Goal: Task Accomplishment & Management: Manage account settings

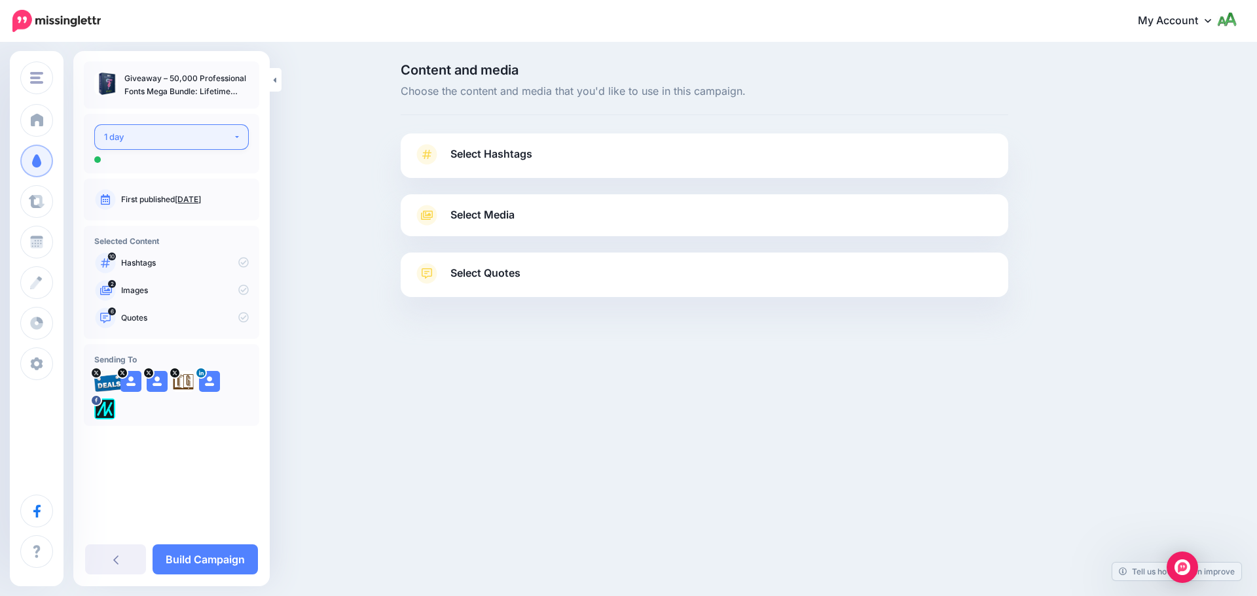
click at [194, 136] on div "1 day" at bounding box center [168, 137] width 129 height 15
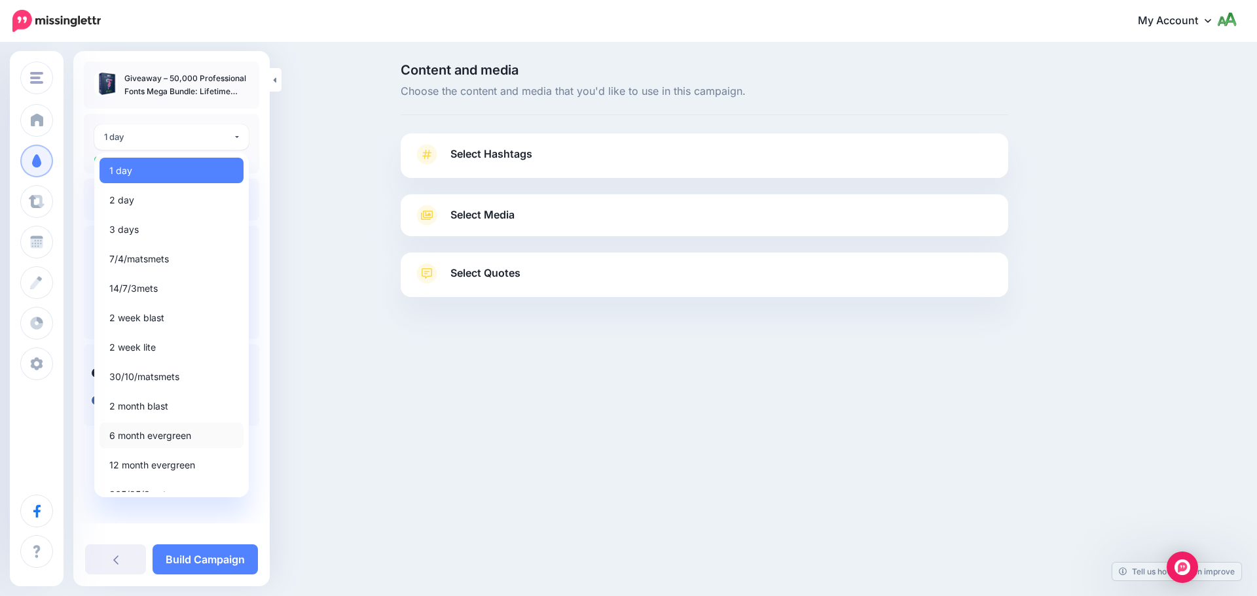
click at [168, 437] on span "6 month evergreen" at bounding box center [150, 436] width 82 height 16
select select "*****"
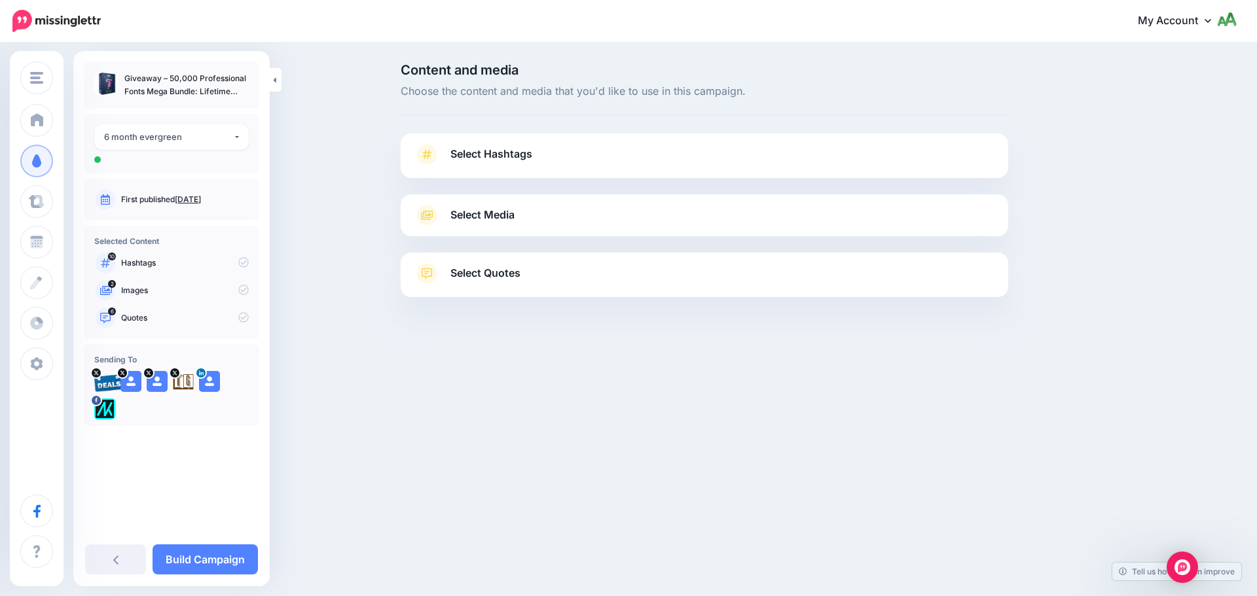
click at [242, 262] on icon at bounding box center [243, 262] width 10 height 10
click at [246, 320] on icon at bounding box center [243, 317] width 10 height 10
click at [502, 154] on span "Select Hashtags" at bounding box center [491, 154] width 82 height 18
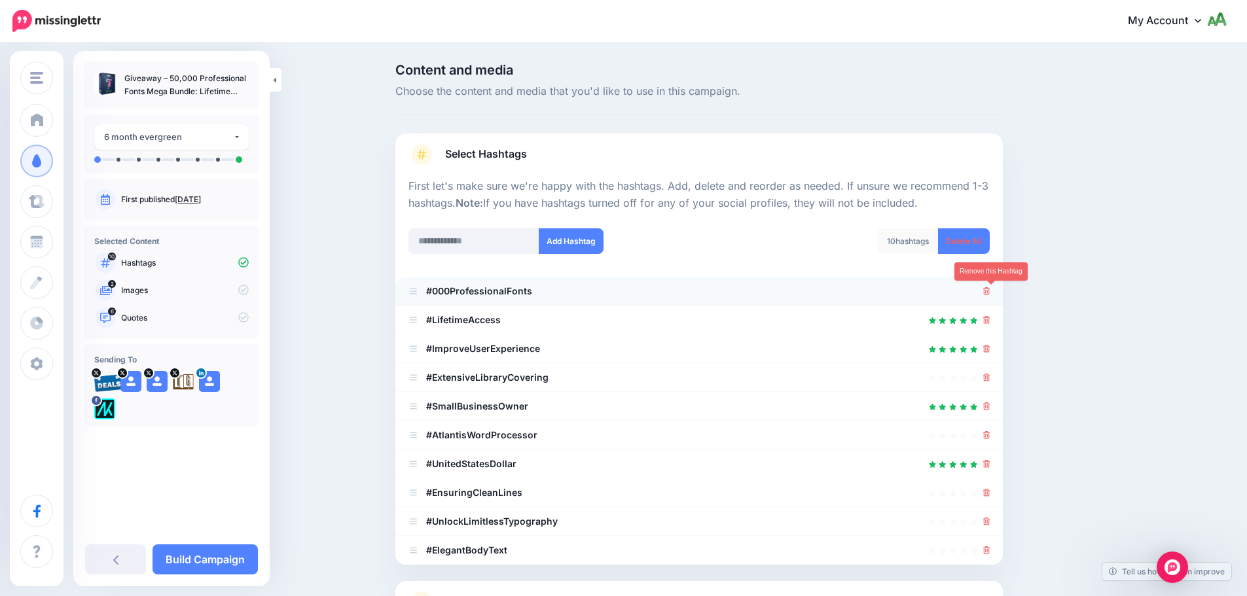
click at [991, 296] on link at bounding box center [986, 290] width 7 height 11
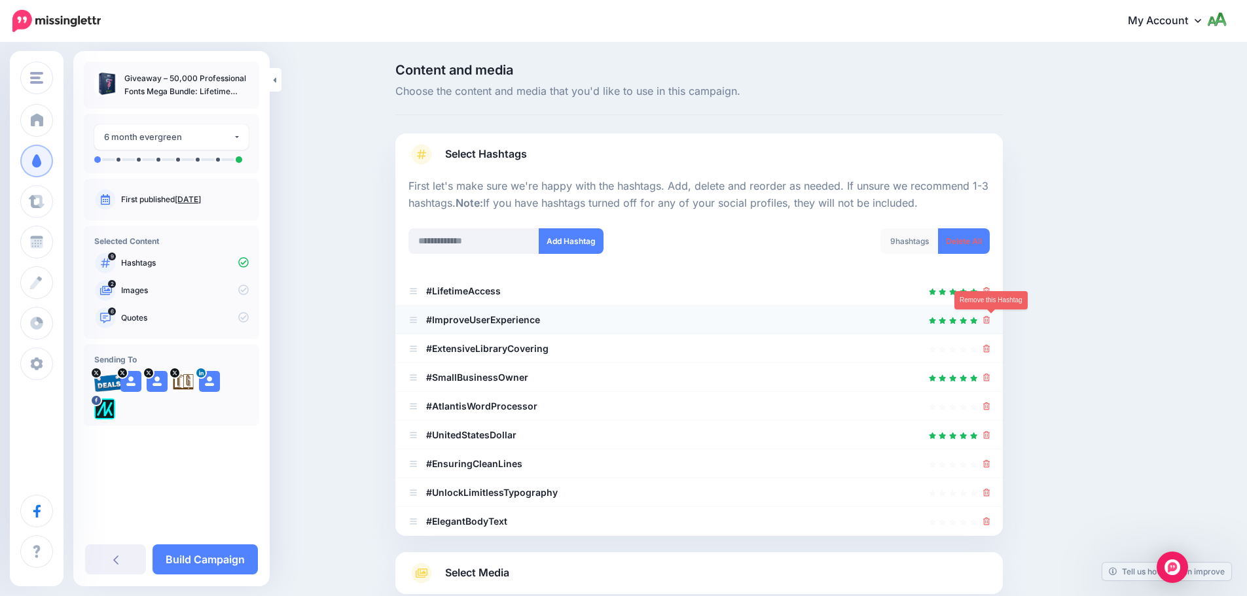
click at [988, 320] on icon at bounding box center [986, 320] width 7 height 8
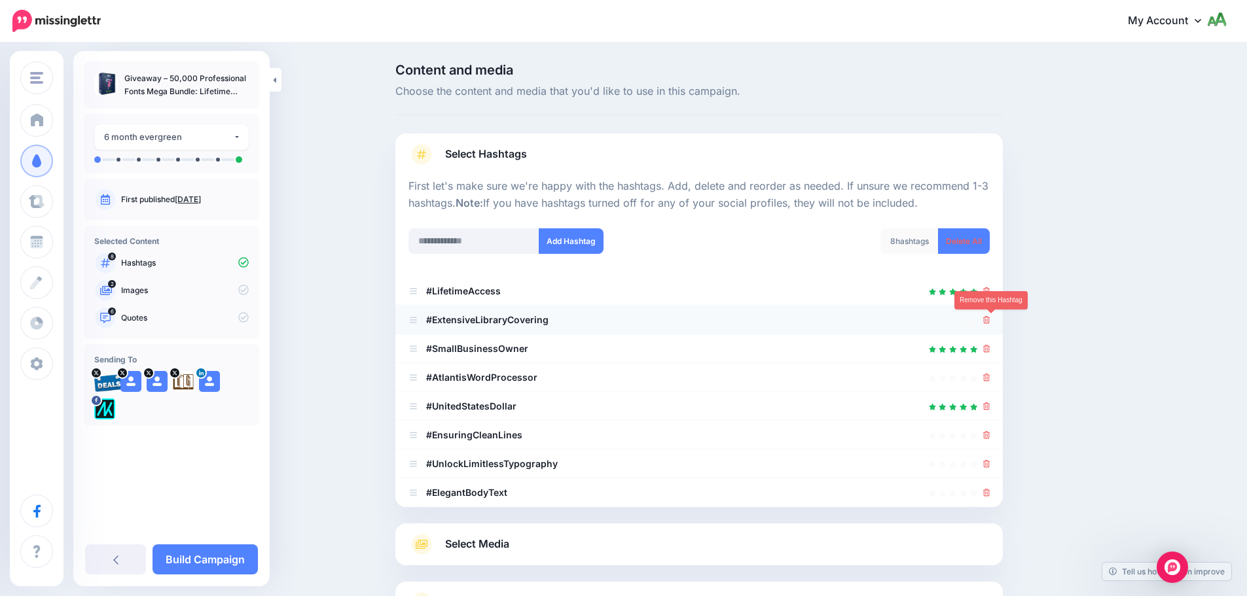
click at [991, 321] on icon at bounding box center [986, 320] width 7 height 8
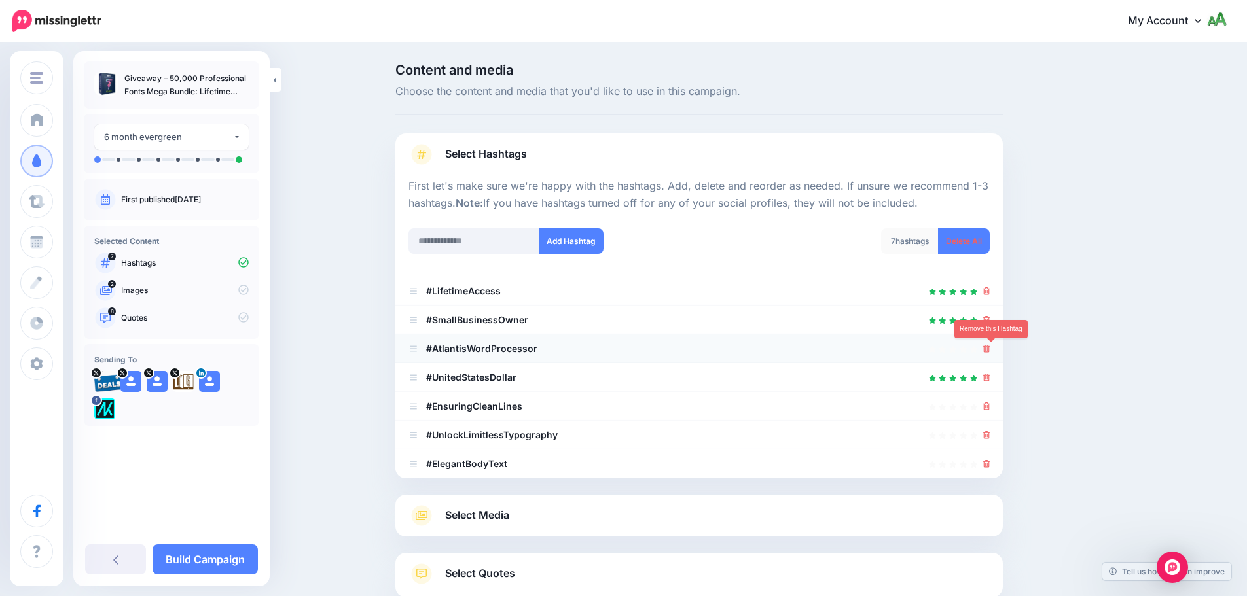
click at [991, 348] on icon at bounding box center [986, 349] width 7 height 8
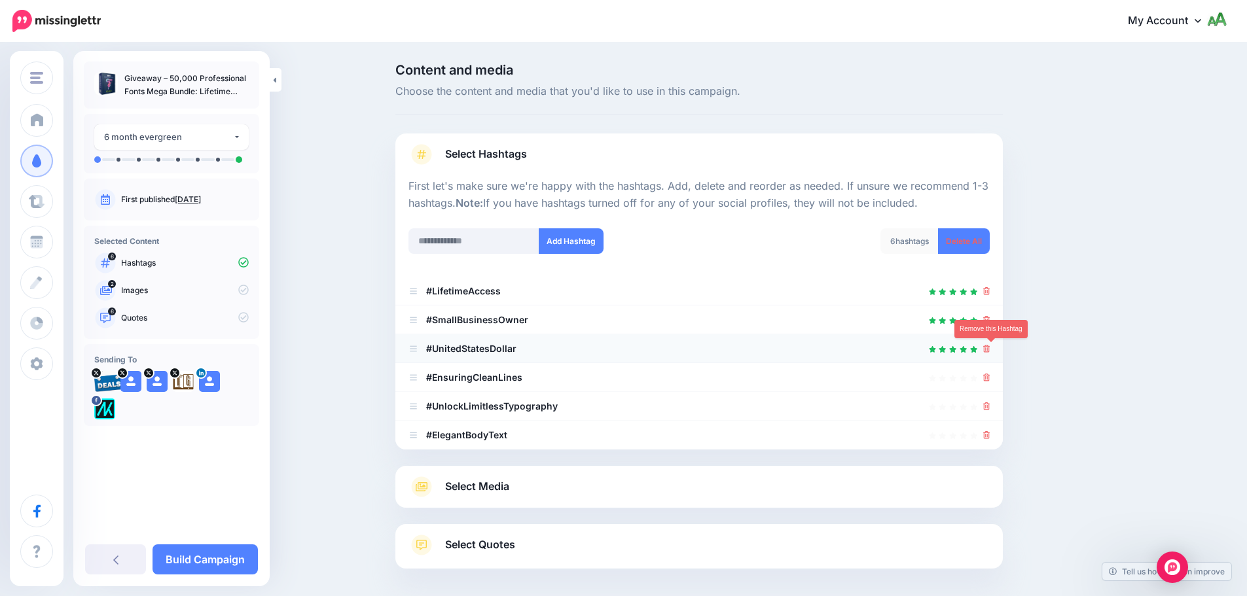
click at [991, 346] on icon at bounding box center [986, 349] width 7 height 8
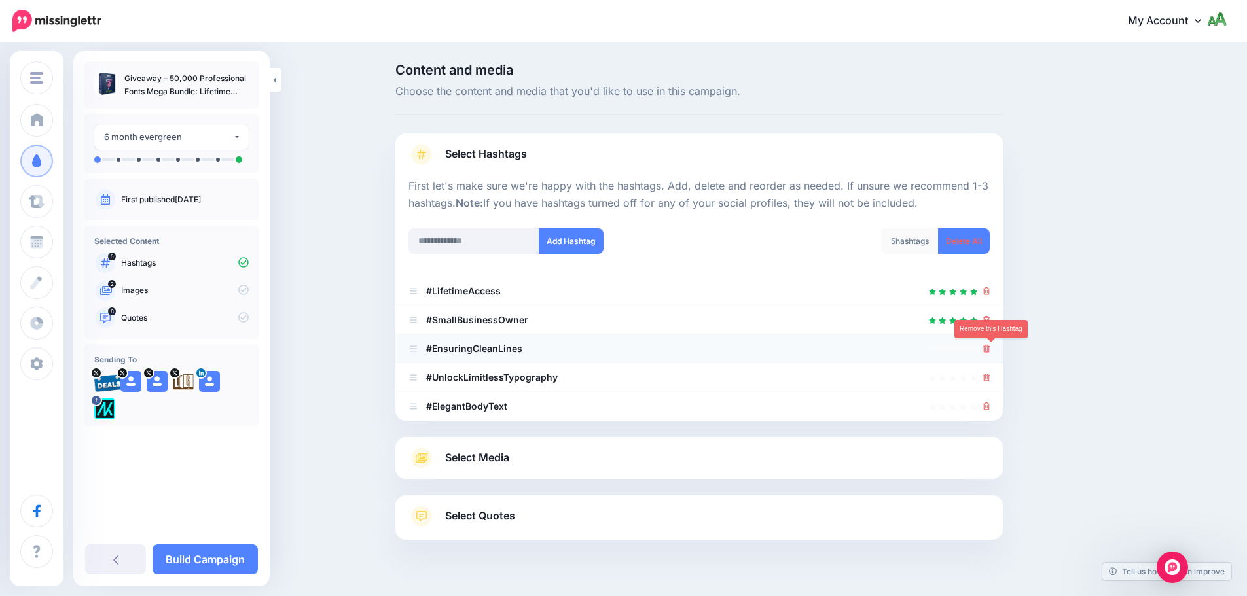
click at [991, 348] on icon at bounding box center [986, 349] width 7 height 8
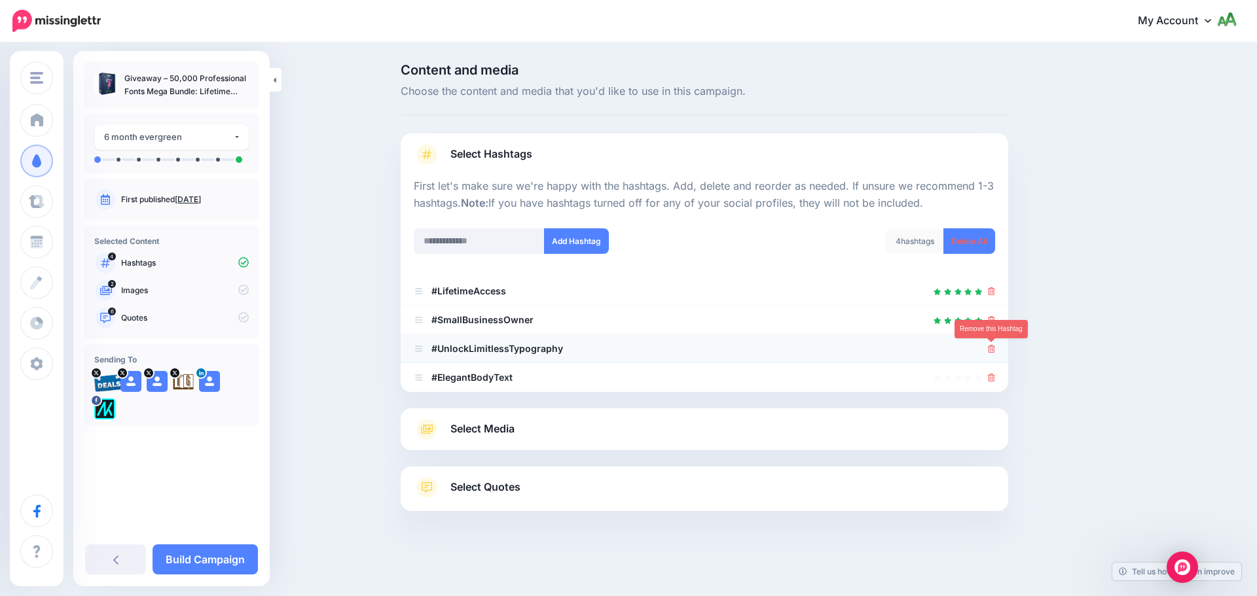
click at [993, 353] on icon at bounding box center [991, 349] width 7 height 8
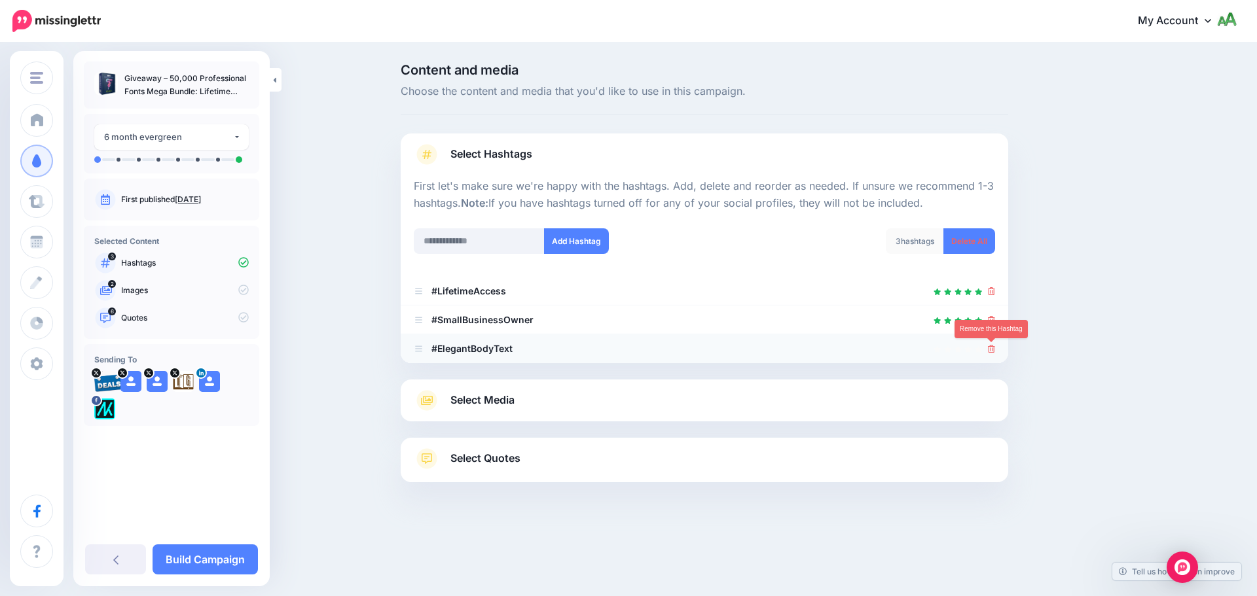
click at [989, 347] on icon at bounding box center [991, 349] width 7 height 8
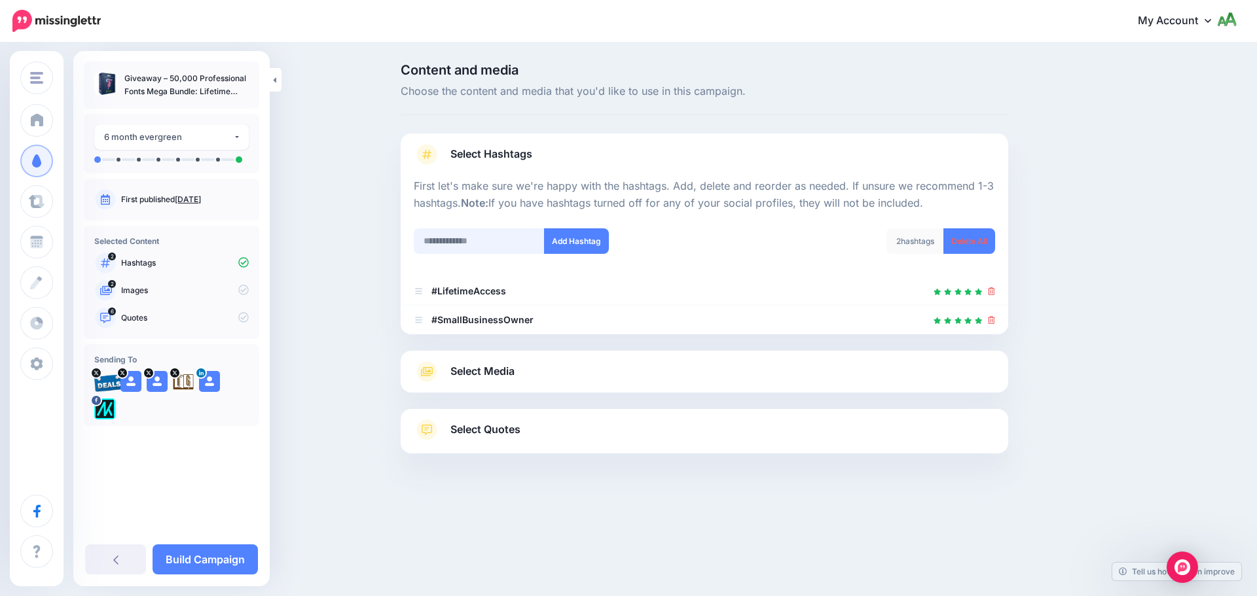
click at [519, 238] on input "text" at bounding box center [479, 242] width 131 height 26
type input "**********"
click at [583, 249] on button "Add Hashtag" at bounding box center [576, 242] width 65 height 26
click at [483, 242] on input "**********" at bounding box center [479, 242] width 131 height 26
click at [483, 242] on input "text" at bounding box center [479, 242] width 131 height 26
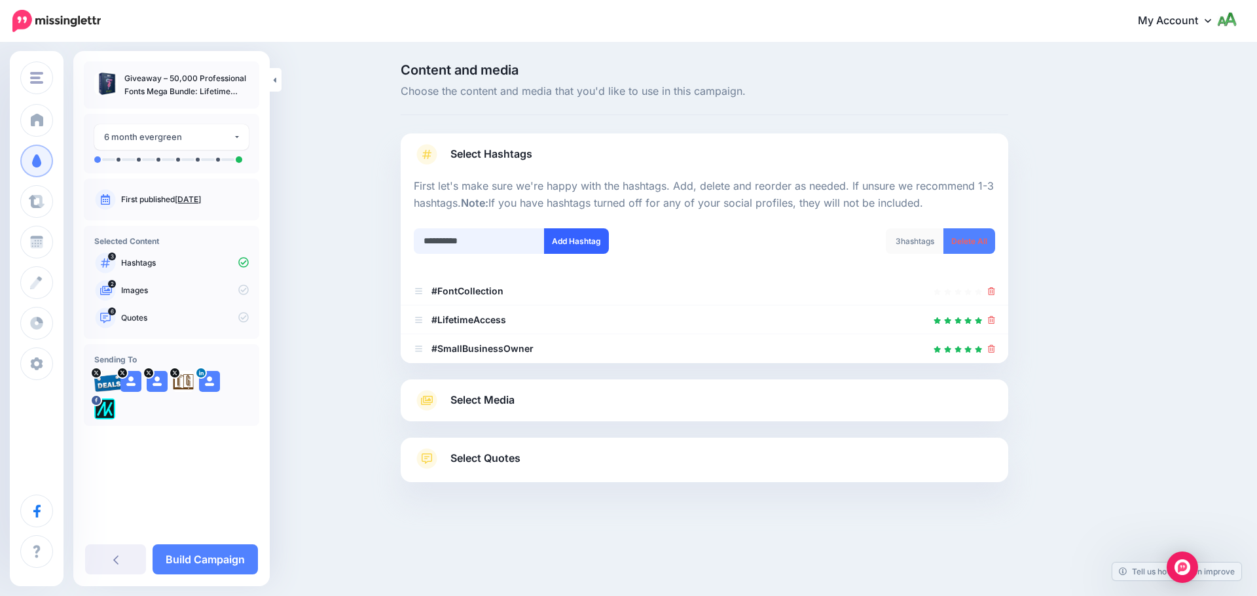
type input "**********"
click at [581, 246] on button "Add Hashtag" at bounding box center [576, 242] width 65 height 26
click at [492, 245] on input "text" at bounding box center [479, 242] width 131 height 26
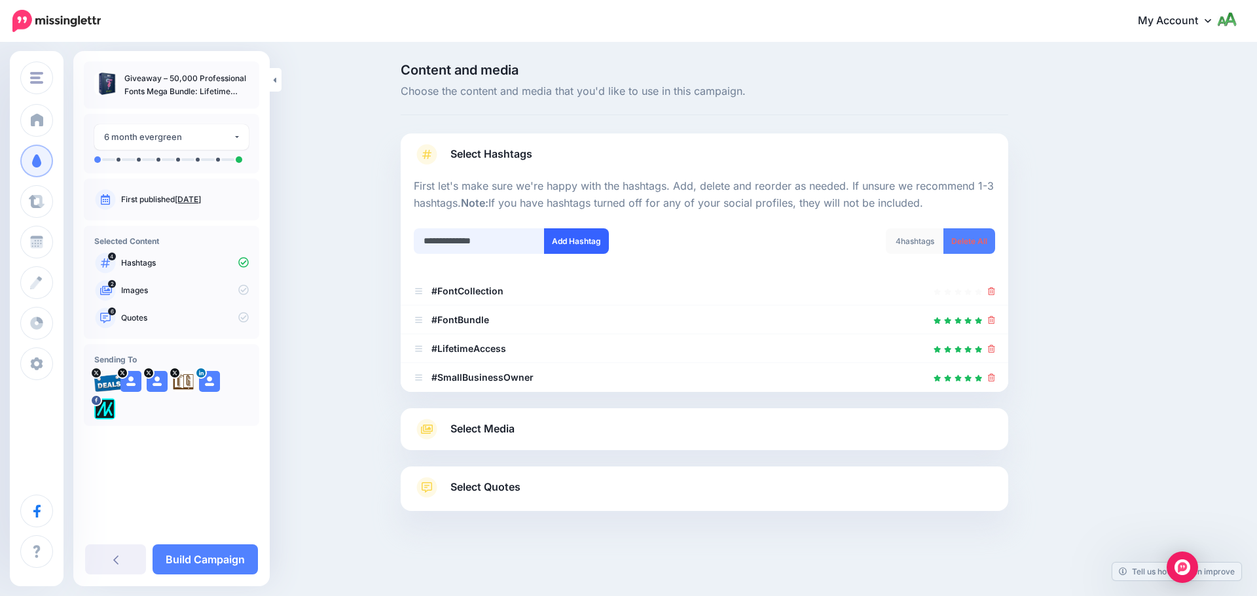
type input "**********"
click at [577, 245] on button "Add Hashtag" at bounding box center [576, 242] width 65 height 26
click at [492, 238] on input "text" at bounding box center [479, 242] width 131 height 26
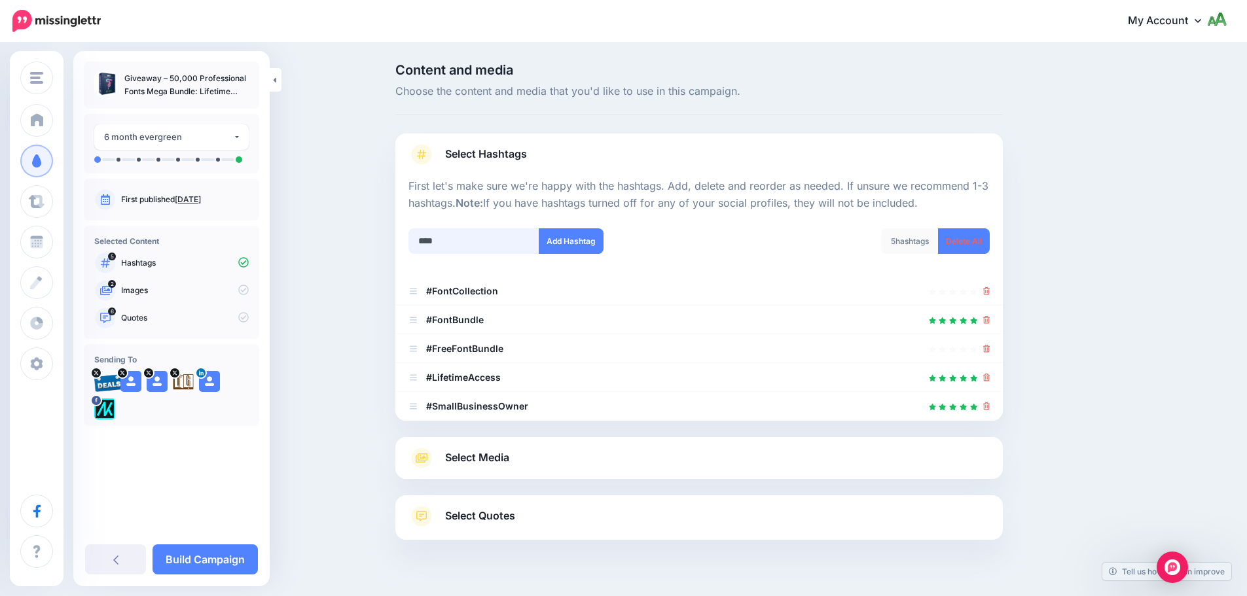
scroll to position [29, 0]
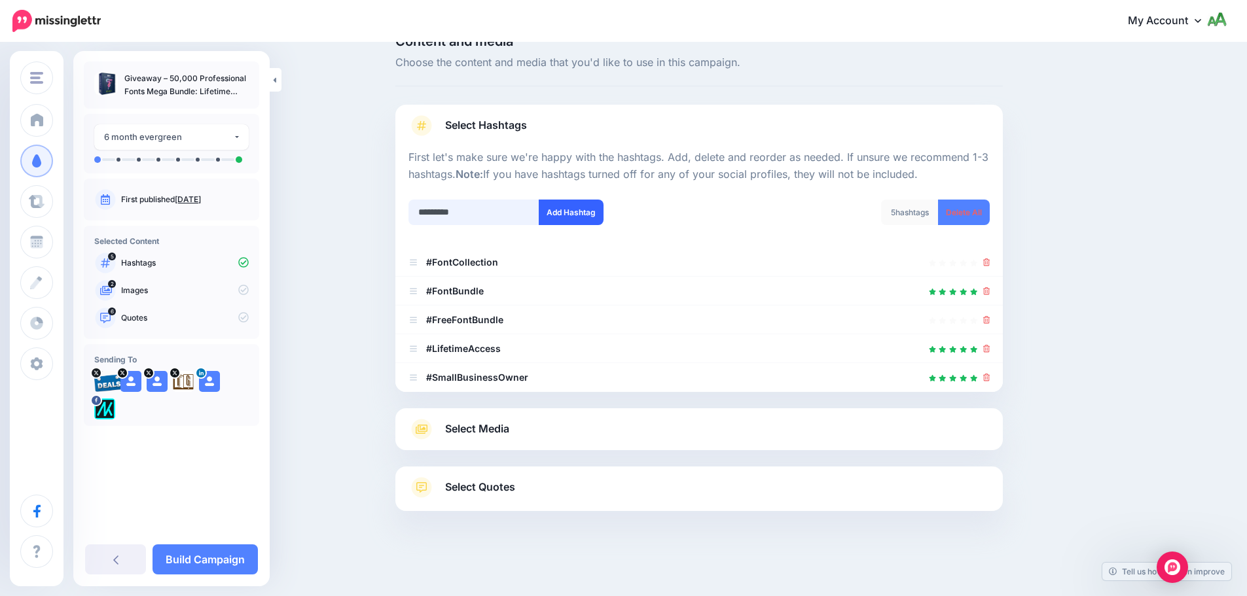
type input "*********"
click at [559, 222] on button "Add Hashtag" at bounding box center [571, 213] width 65 height 26
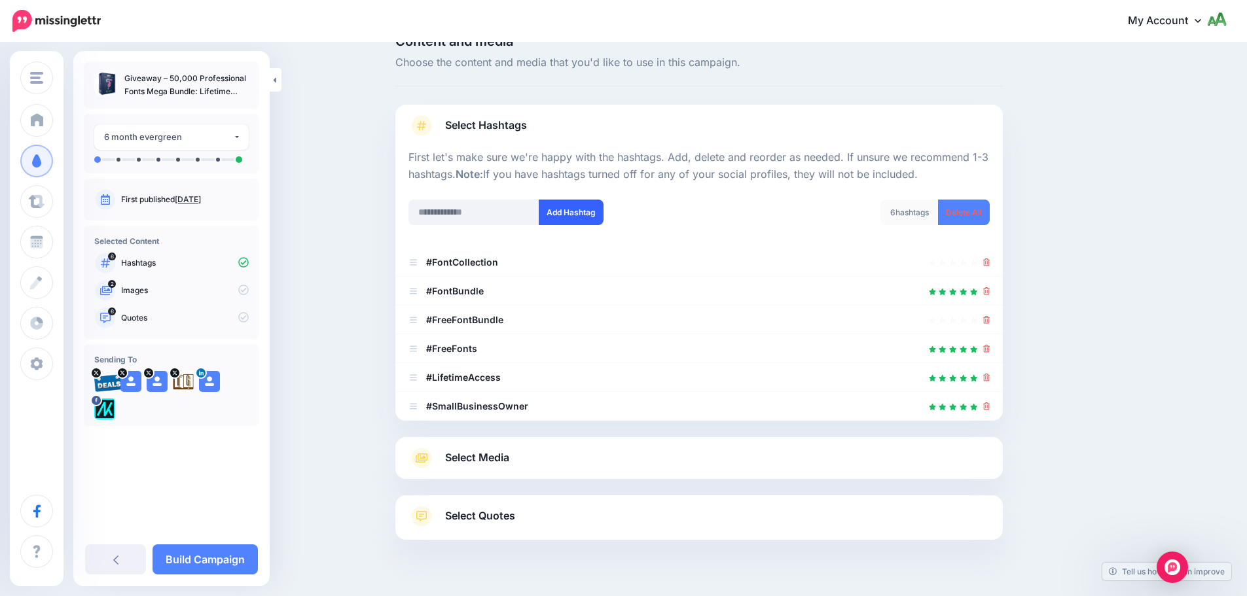
scroll to position [58, 0]
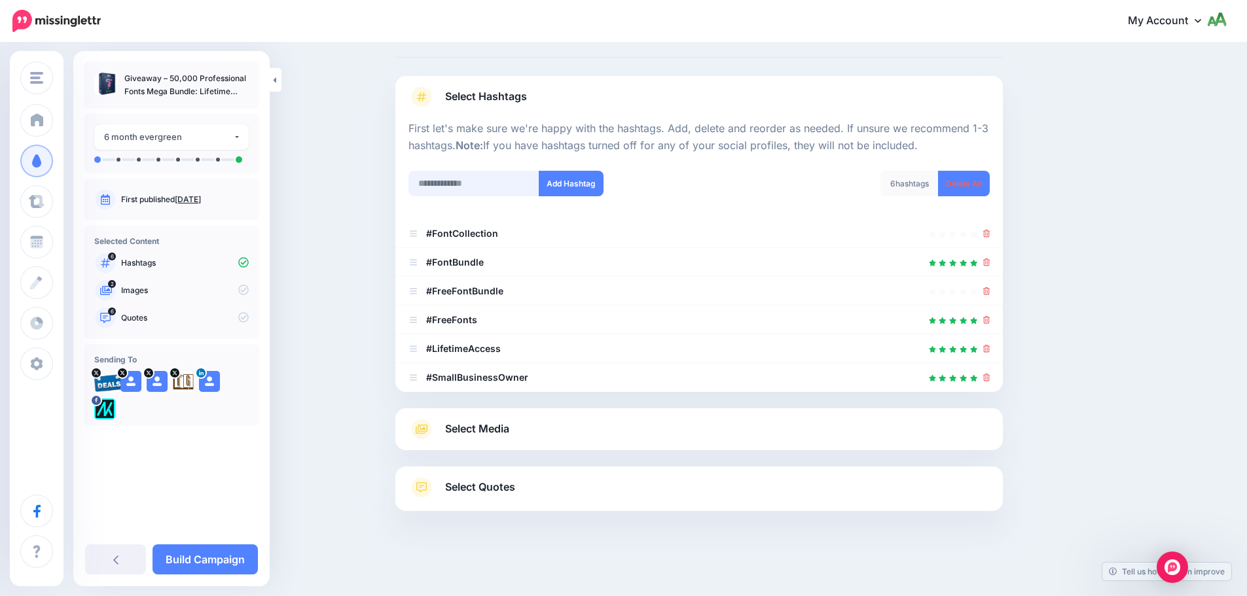
click at [498, 179] on input "text" at bounding box center [474, 184] width 131 height 26
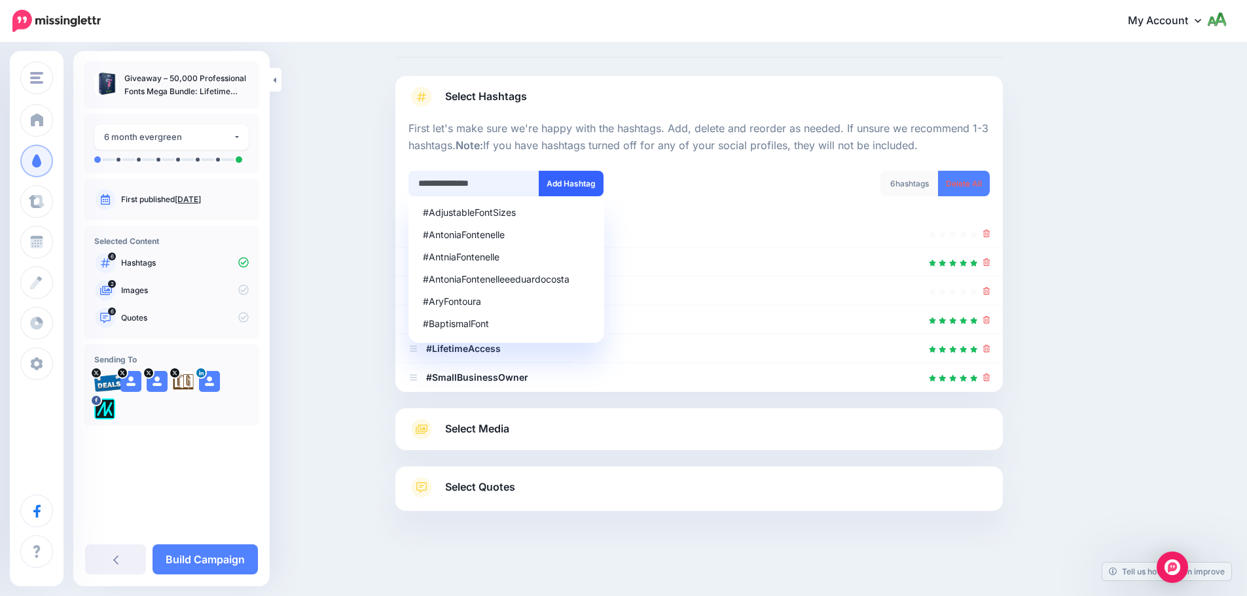
type input "**********"
click at [575, 185] on button "Add Hashtag" at bounding box center [571, 184] width 65 height 26
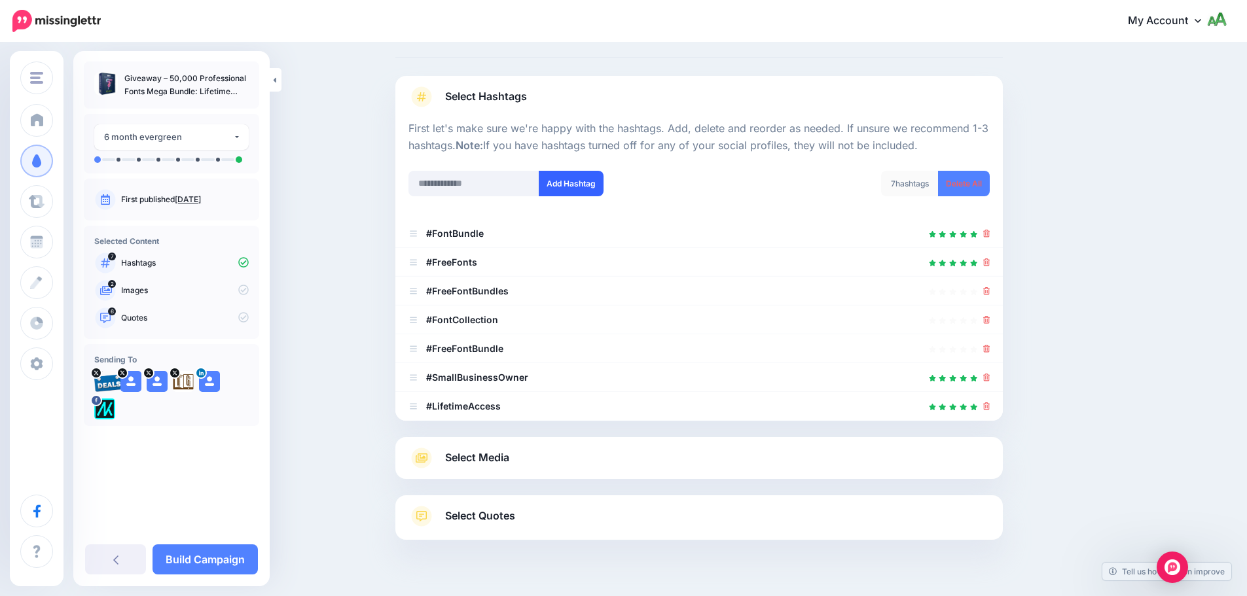
scroll to position [86, 0]
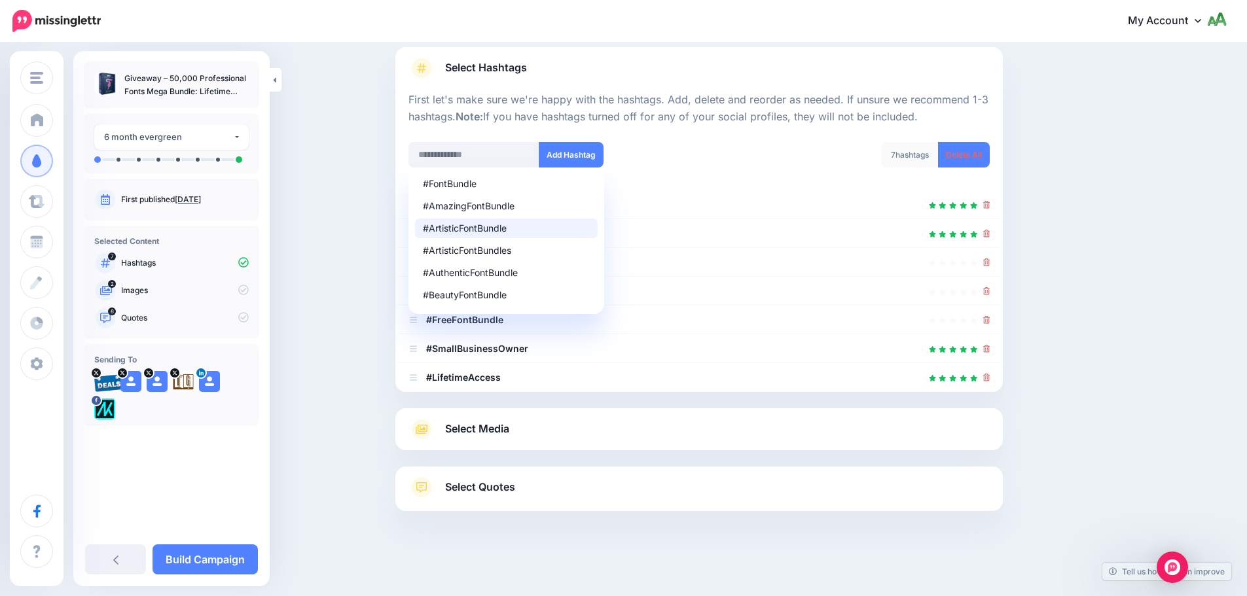
click at [382, 223] on div "Content and media Choose the content and media that you'd like to use in this c…" at bounding box center [623, 276] width 1247 height 639
click at [454, 182] on div "#FontBundle" at bounding box center [506, 183] width 167 height 9
type input "**********"
click at [576, 146] on button "Add Hashtag" at bounding box center [571, 155] width 65 height 26
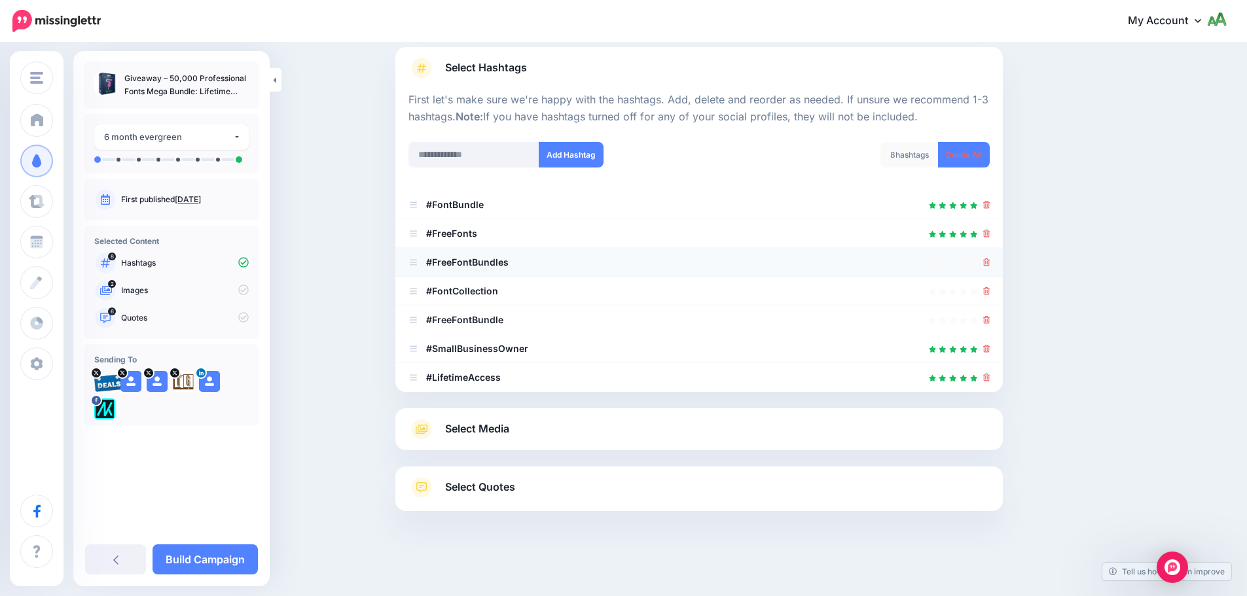
click at [991, 264] on icon at bounding box center [986, 263] width 7 height 8
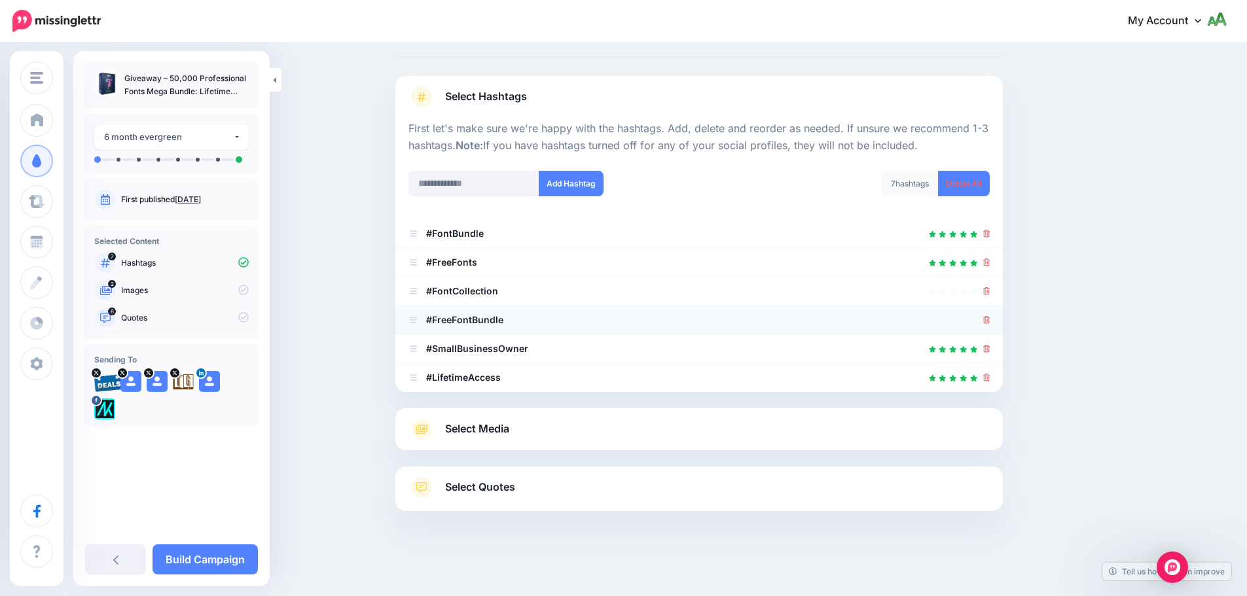
click at [991, 318] on icon at bounding box center [986, 320] width 7 height 8
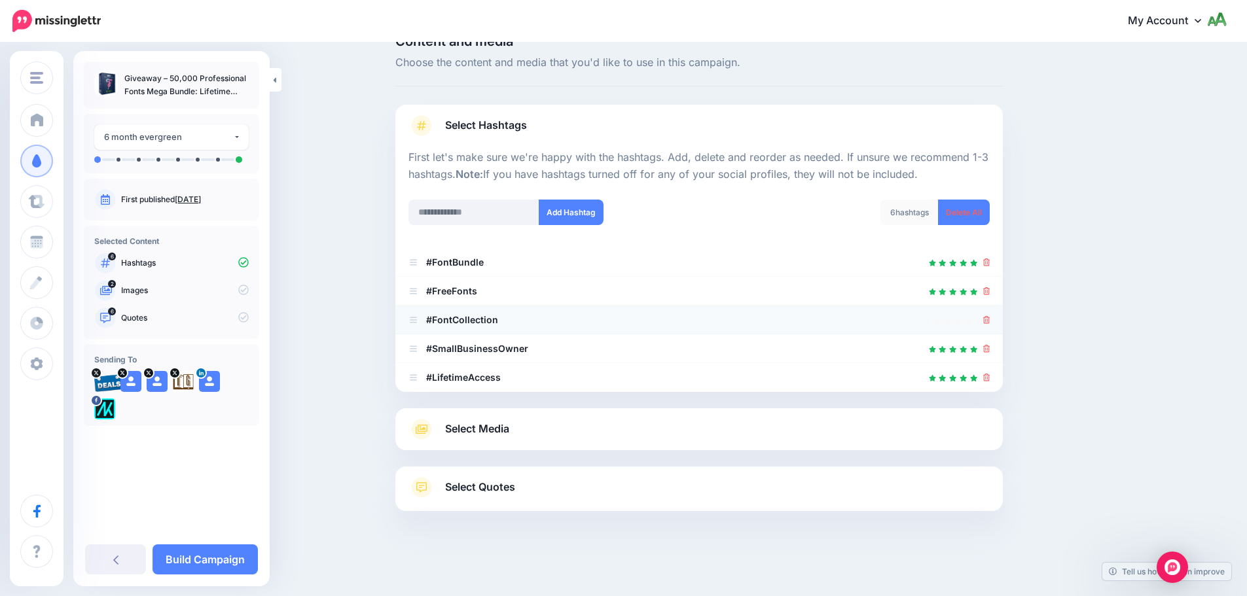
click at [991, 325] on link at bounding box center [986, 319] width 7 height 11
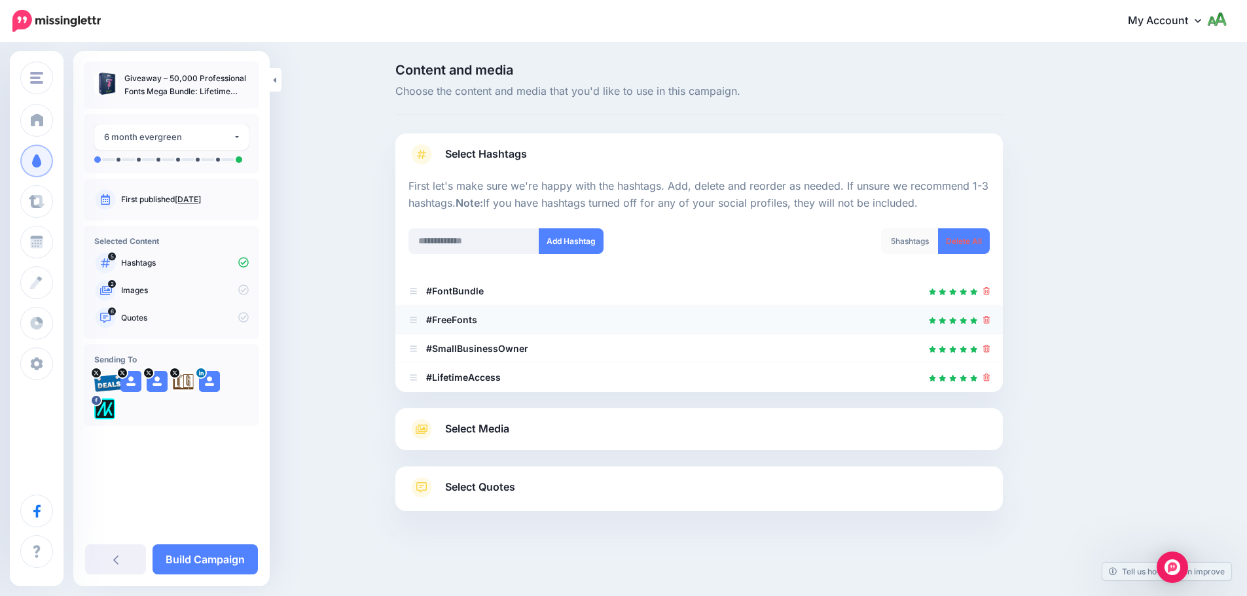
scroll to position [0, 0]
click at [627, 437] on link "Select Media" at bounding box center [704, 429] width 581 height 21
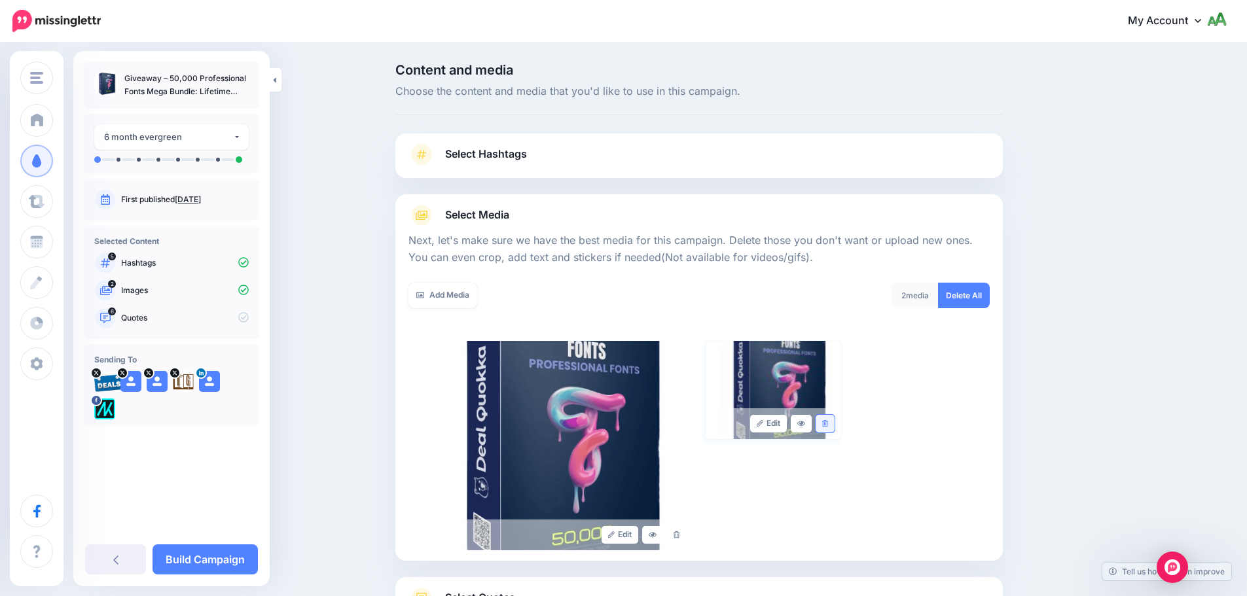
click at [828, 428] on link at bounding box center [825, 424] width 19 height 18
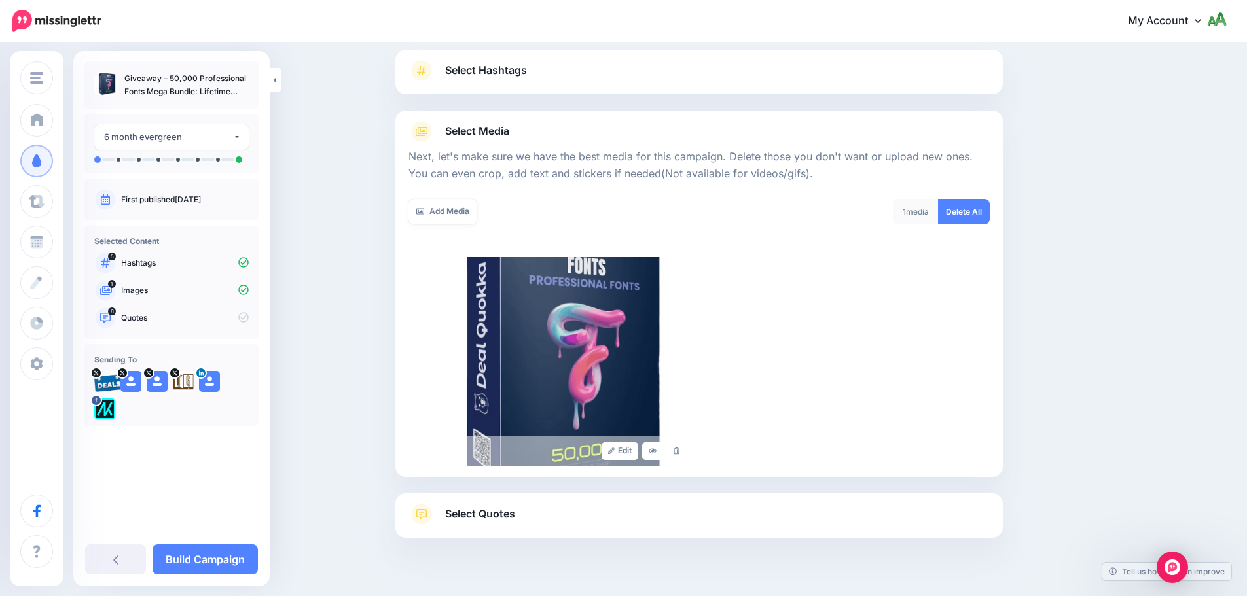
scroll to position [111, 0]
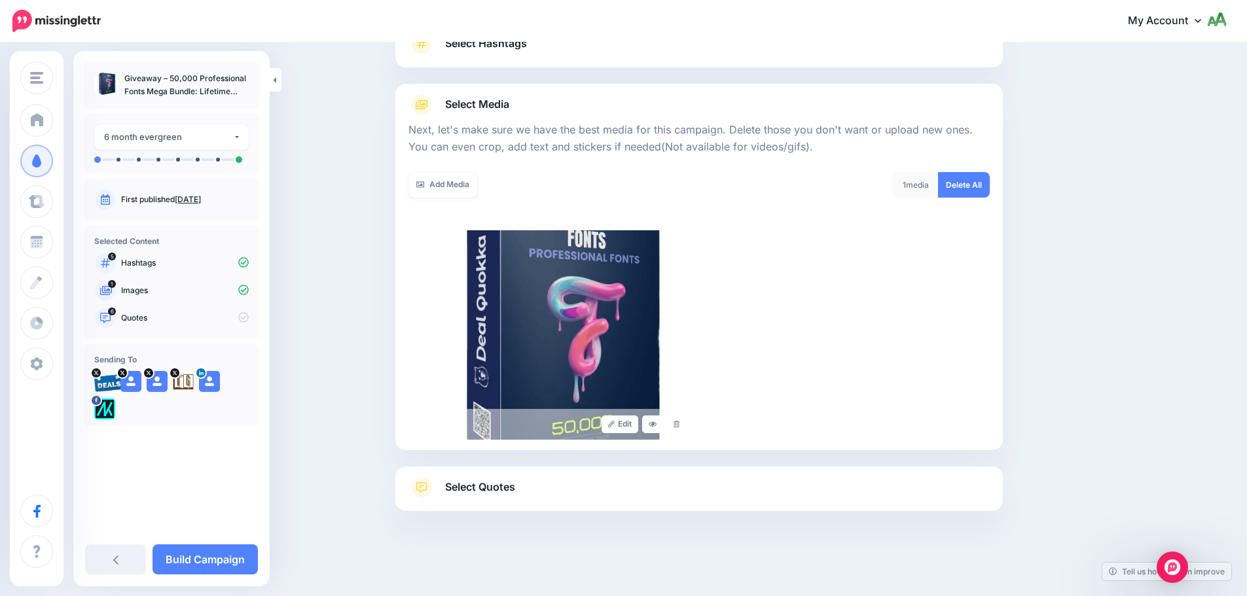
click at [553, 492] on link "Select Quotes" at bounding box center [699, 494] width 581 height 34
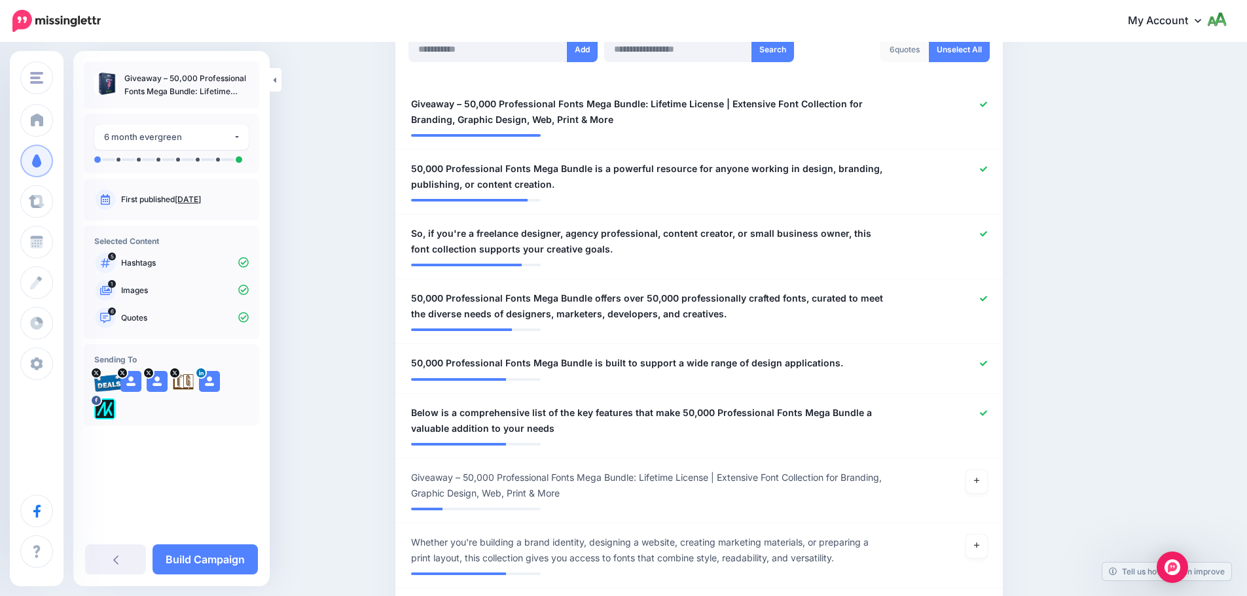
scroll to position [831, 0]
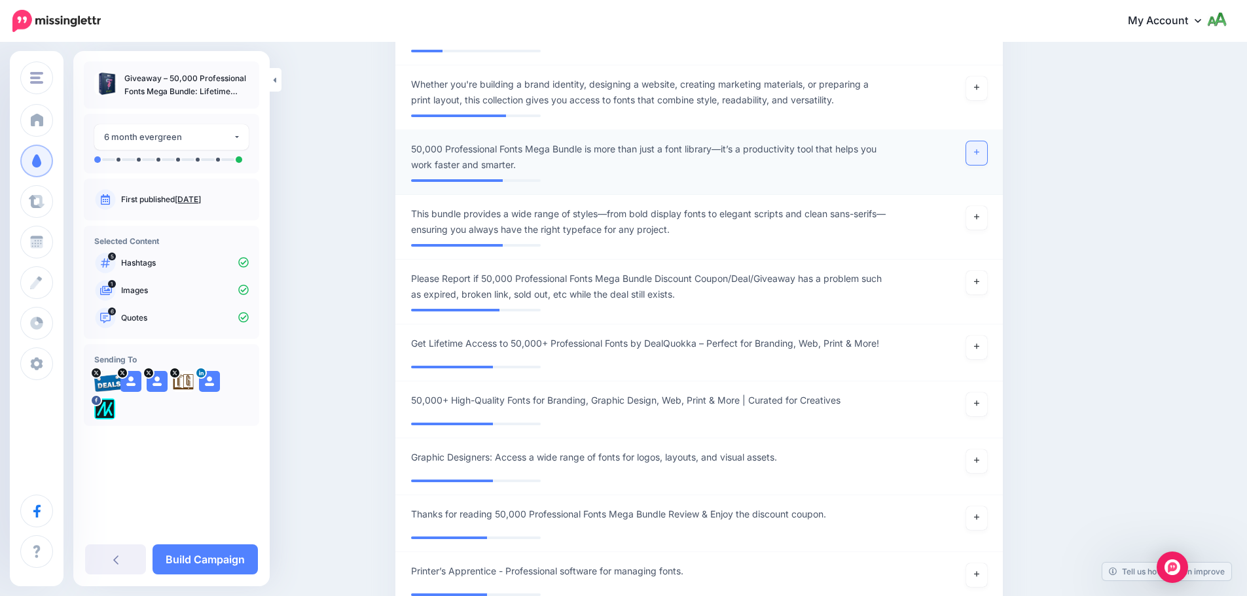
click at [986, 157] on link at bounding box center [976, 153] width 21 height 24
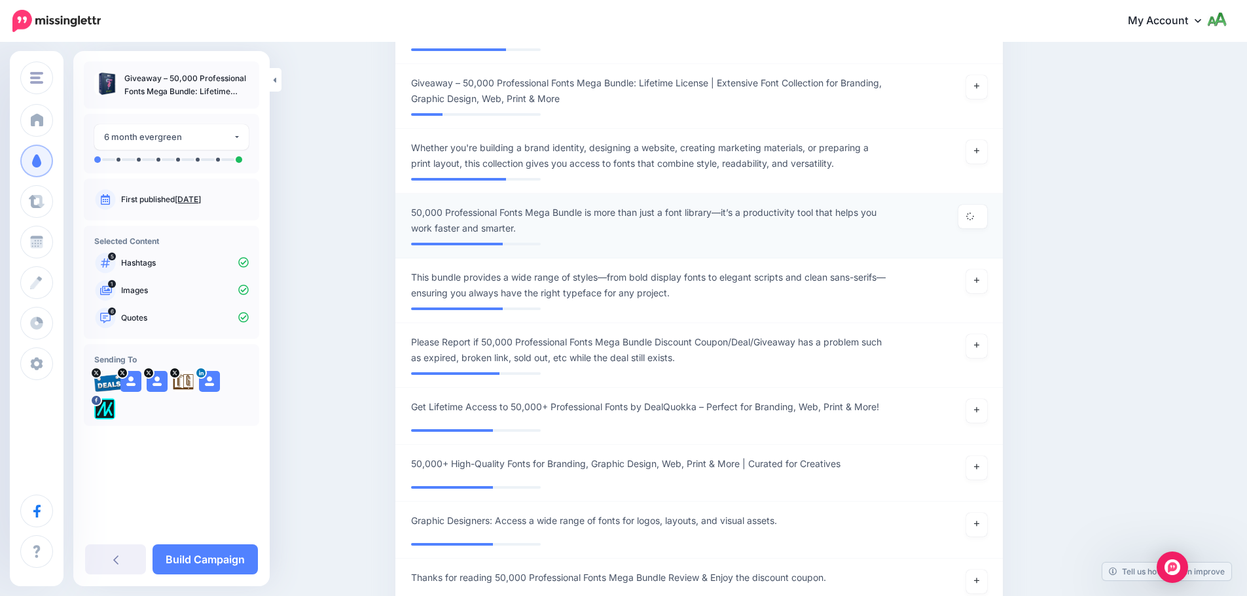
scroll to position [765, 0]
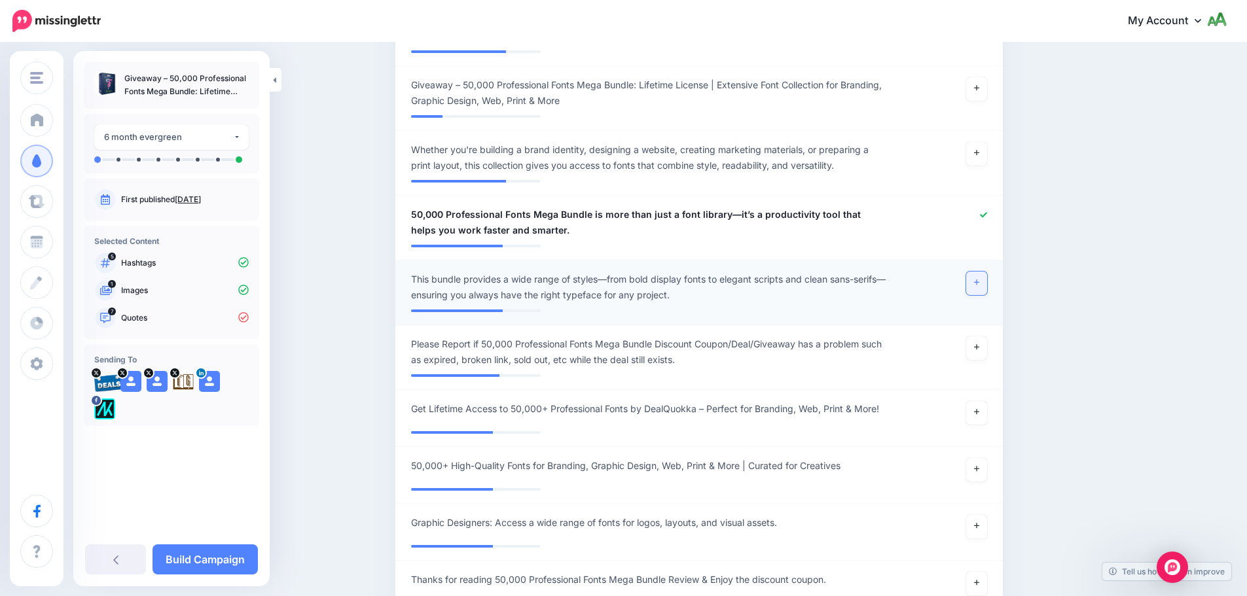
click at [980, 282] on icon at bounding box center [976, 282] width 5 height 7
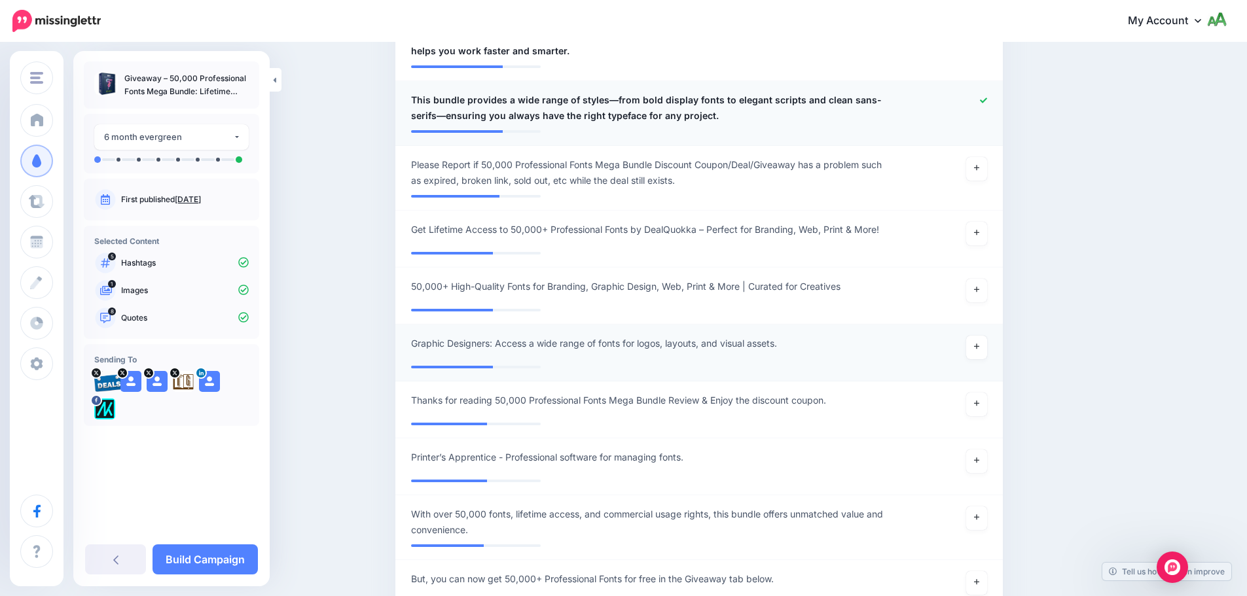
scroll to position [962, 0]
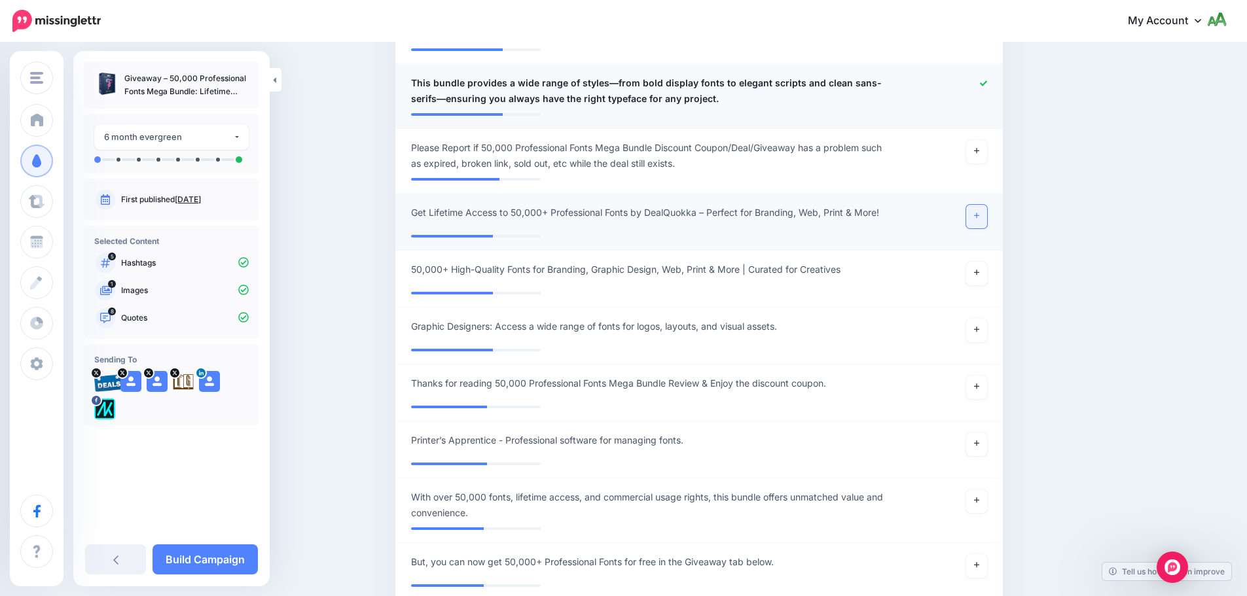
click at [978, 219] on link at bounding box center [976, 217] width 21 height 24
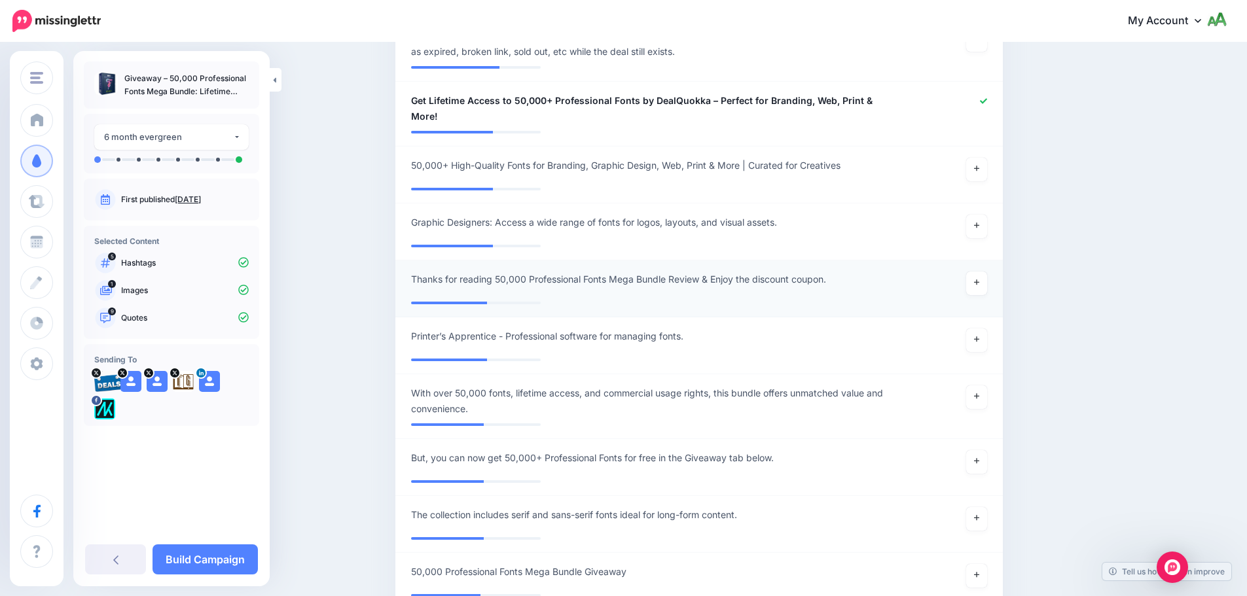
scroll to position [1093, 0]
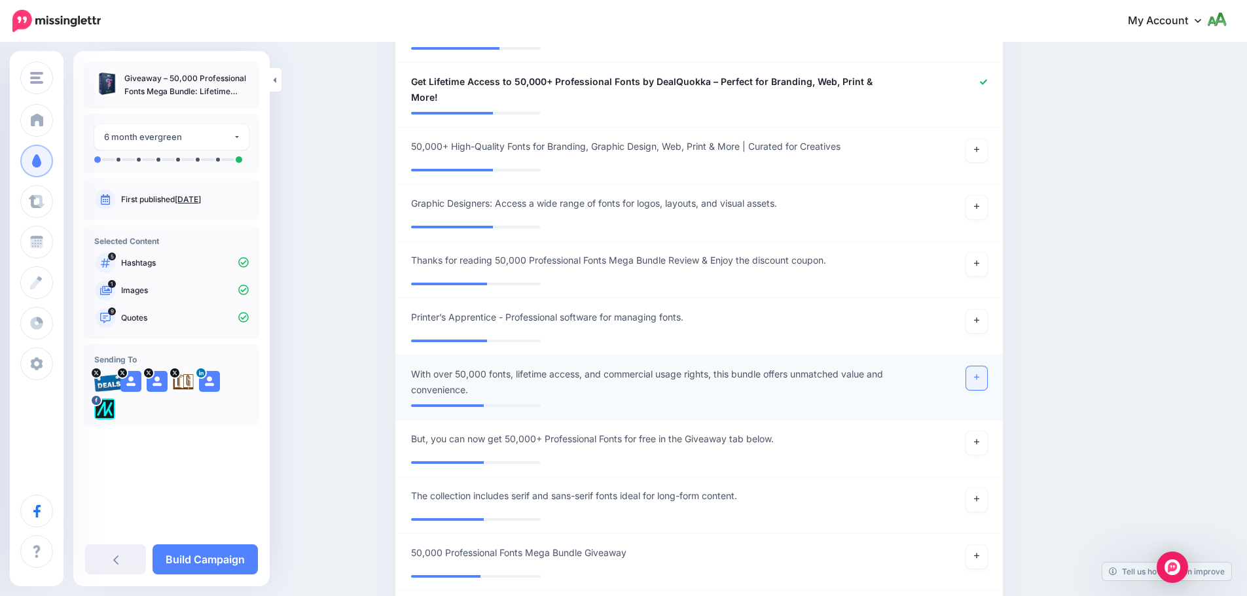
click at [985, 379] on link at bounding box center [976, 379] width 21 height 24
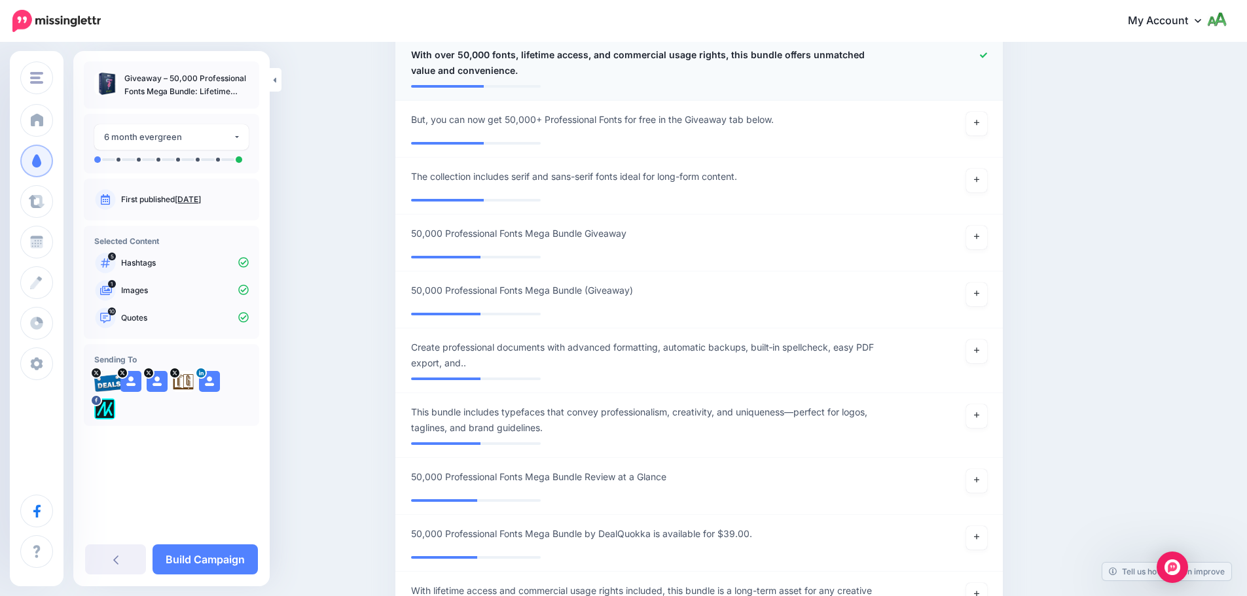
scroll to position [1420, 0]
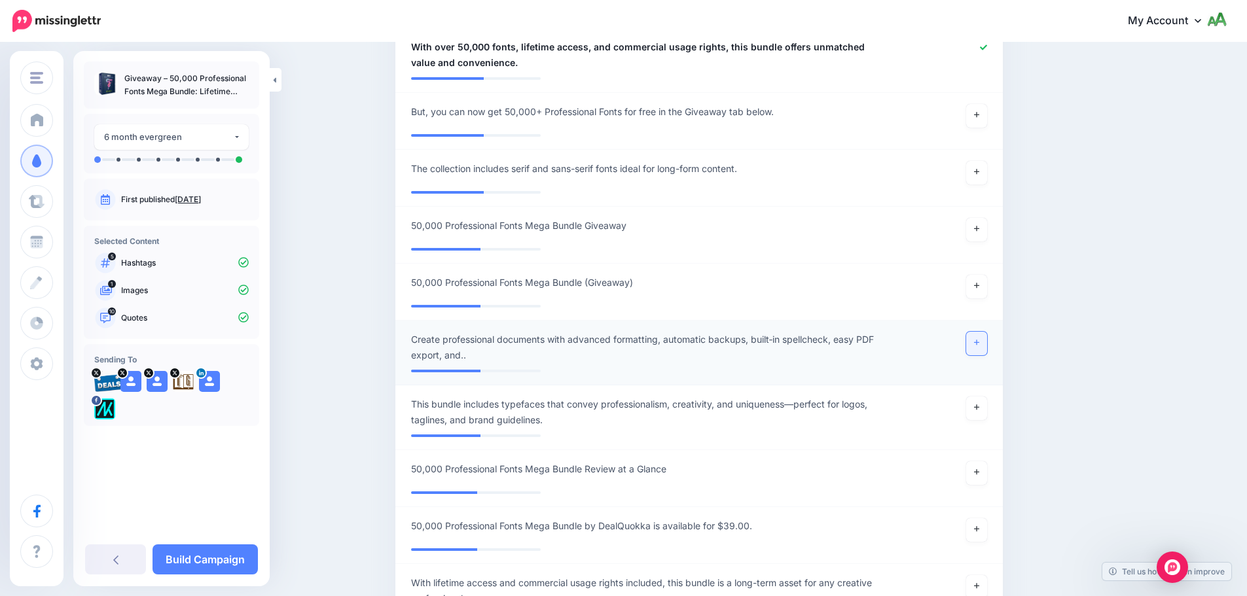
click at [987, 339] on link at bounding box center [976, 344] width 21 height 24
click at [984, 346] on div at bounding box center [948, 347] width 100 height 31
click at [987, 342] on icon at bounding box center [983, 340] width 7 height 7
click at [985, 414] on link at bounding box center [976, 409] width 21 height 24
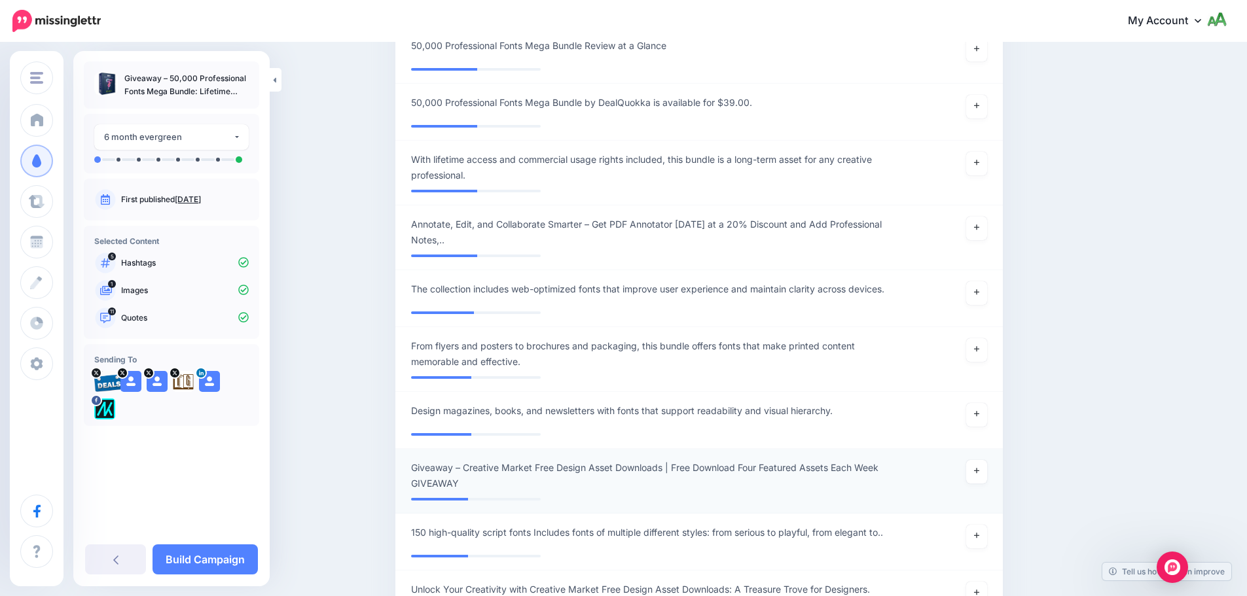
scroll to position [1879, 0]
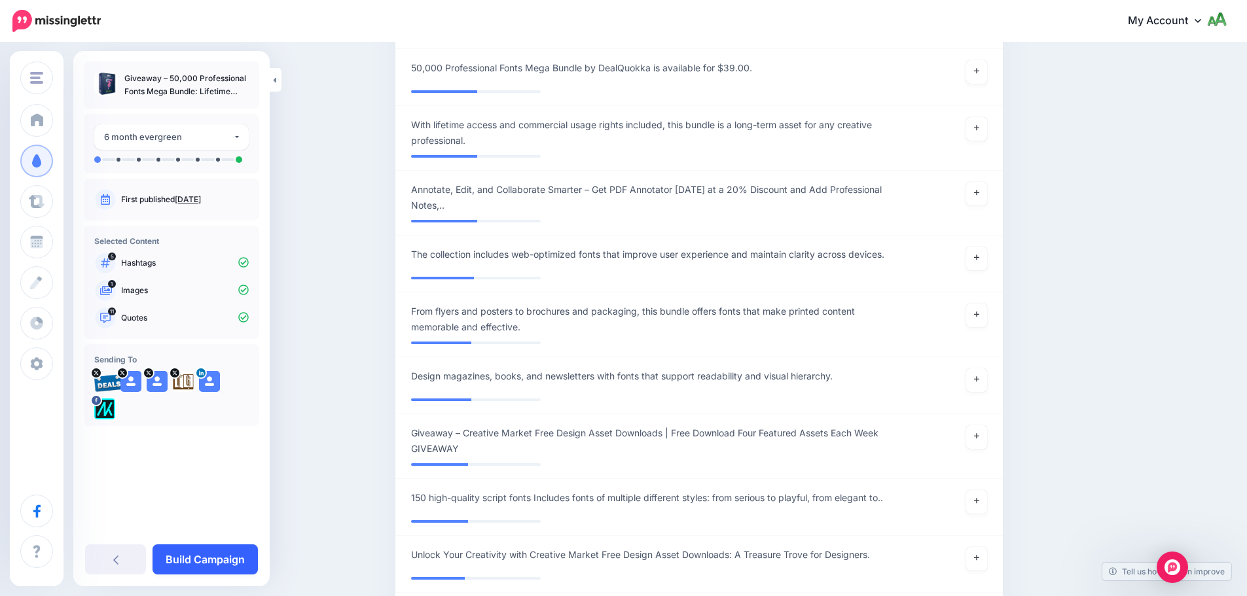
click at [185, 557] on link "Build Campaign" at bounding box center [205, 560] width 105 height 30
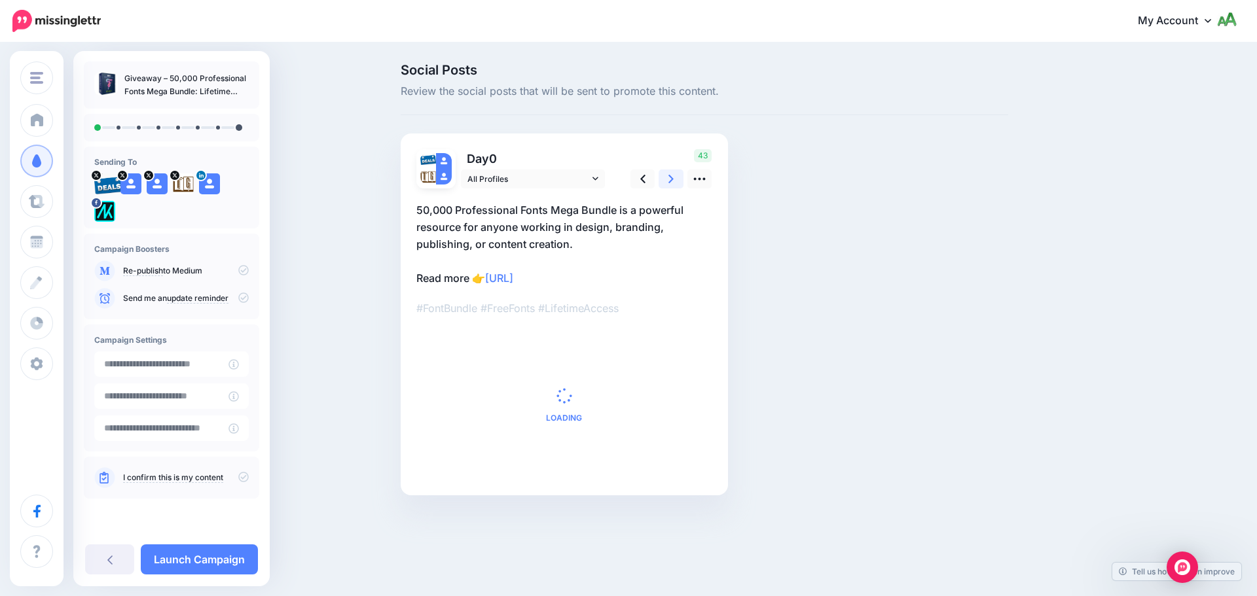
click at [668, 182] on link at bounding box center [671, 179] width 25 height 19
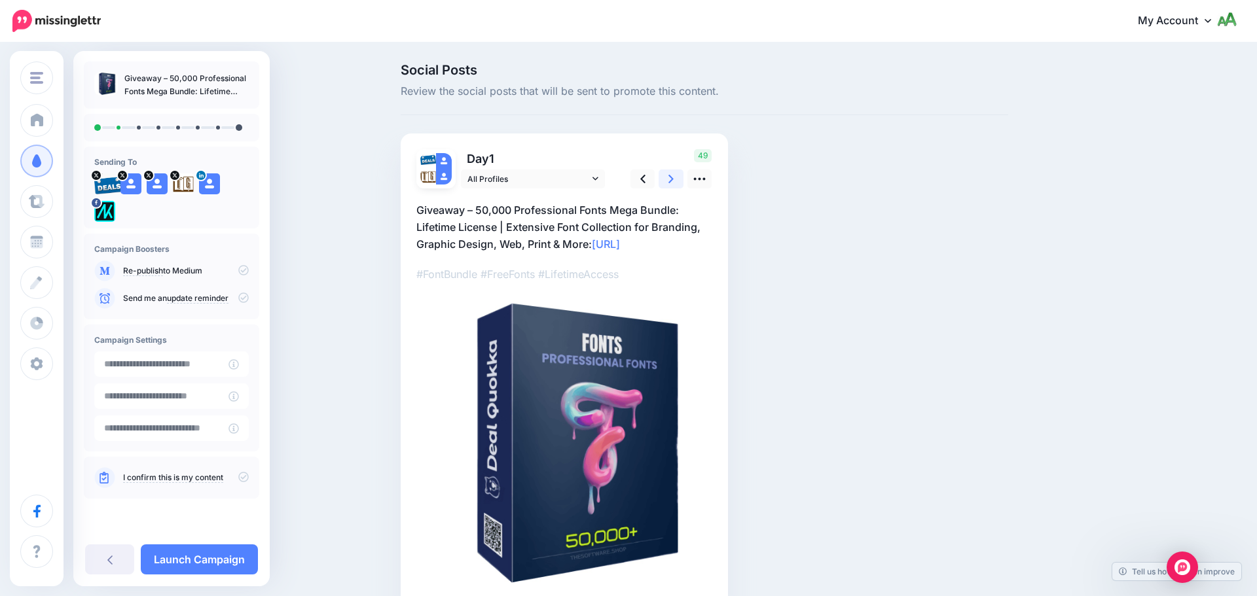
click at [668, 182] on link at bounding box center [671, 179] width 25 height 19
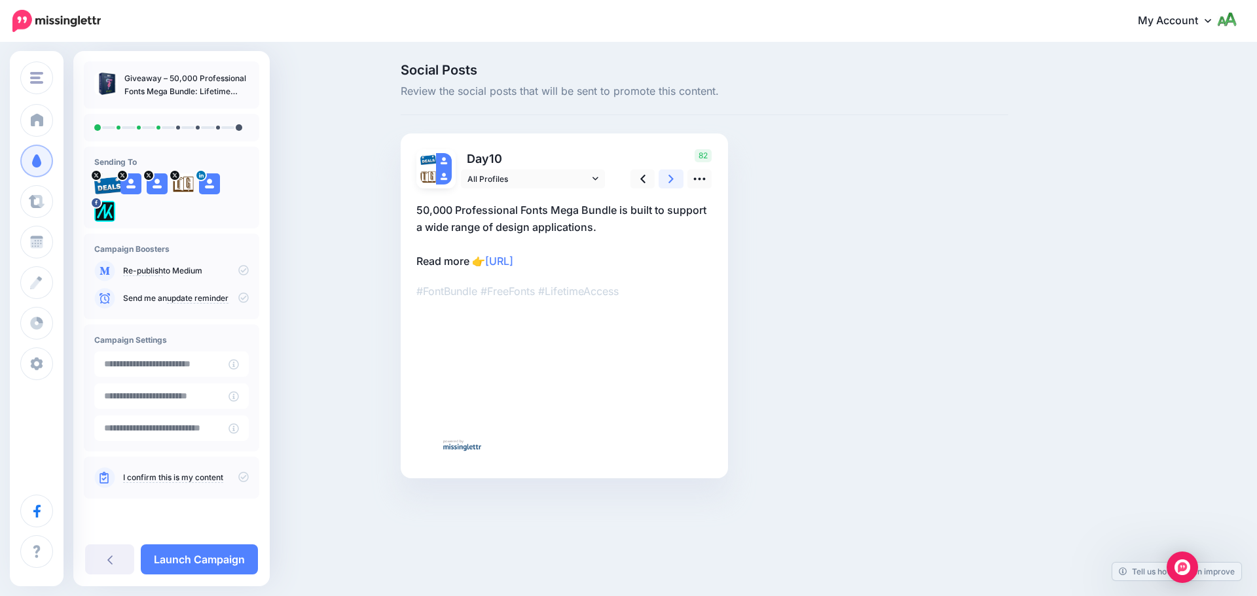
click at [668, 182] on link at bounding box center [671, 179] width 25 height 19
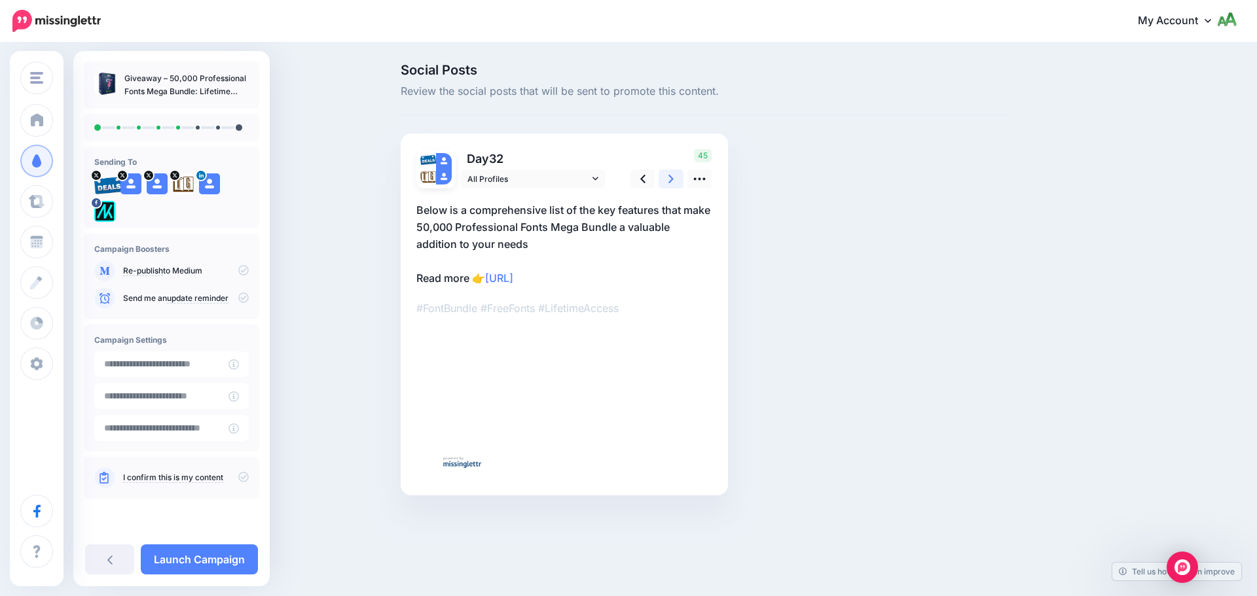
click at [668, 182] on link at bounding box center [671, 179] width 25 height 19
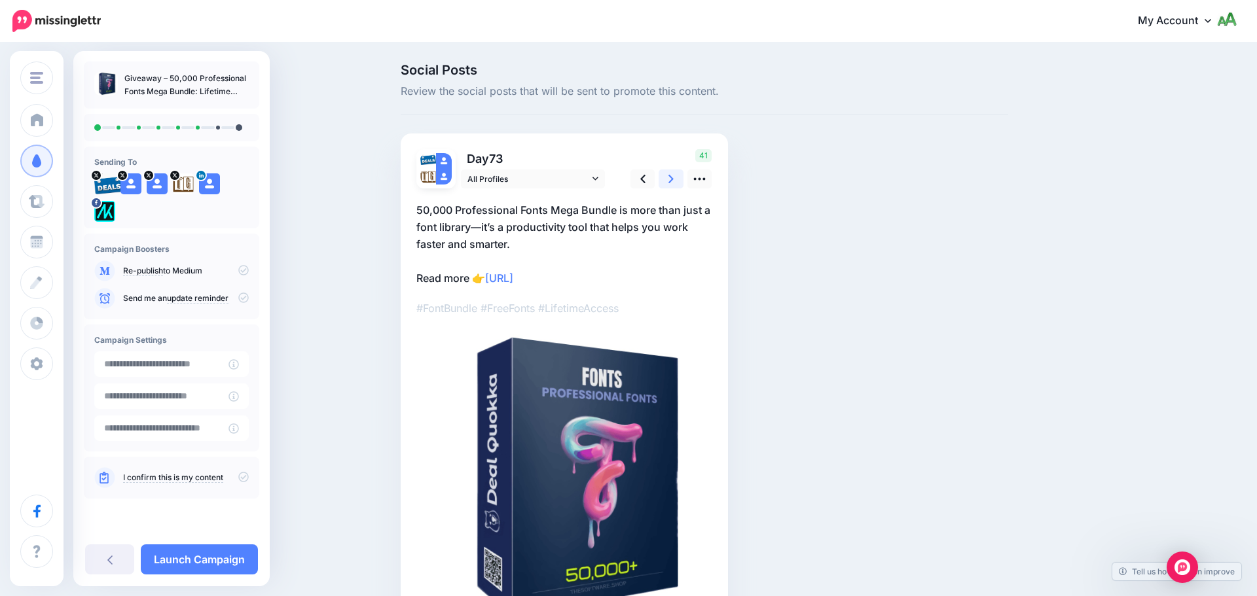
click at [668, 182] on link at bounding box center [671, 179] width 25 height 19
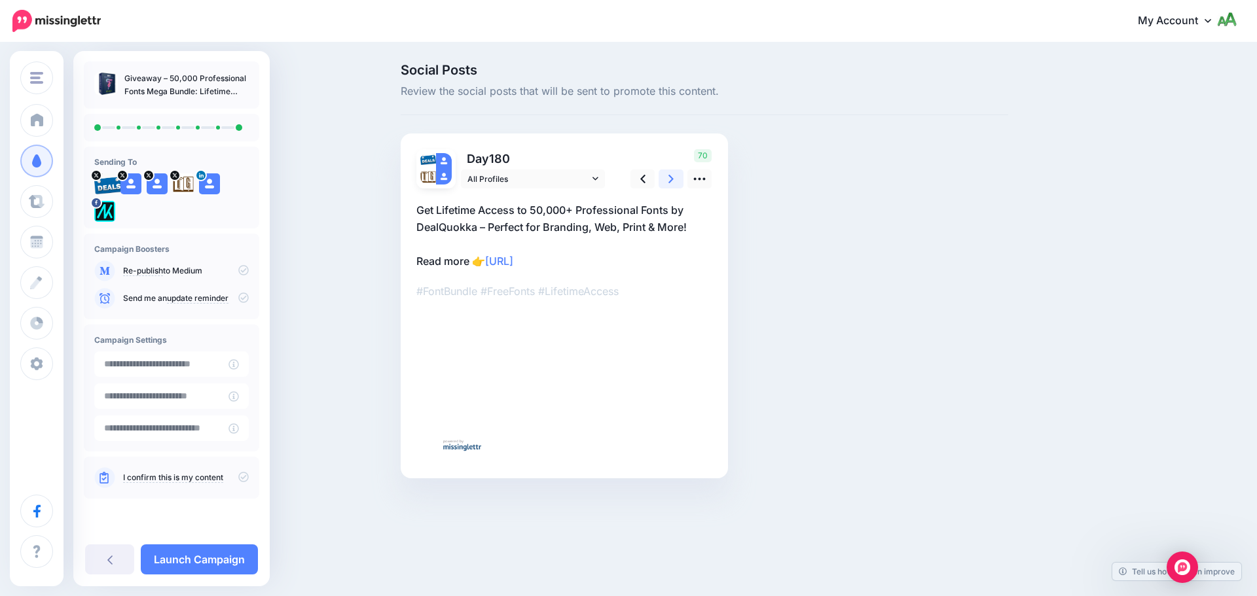
click at [668, 182] on link at bounding box center [671, 179] width 25 height 19
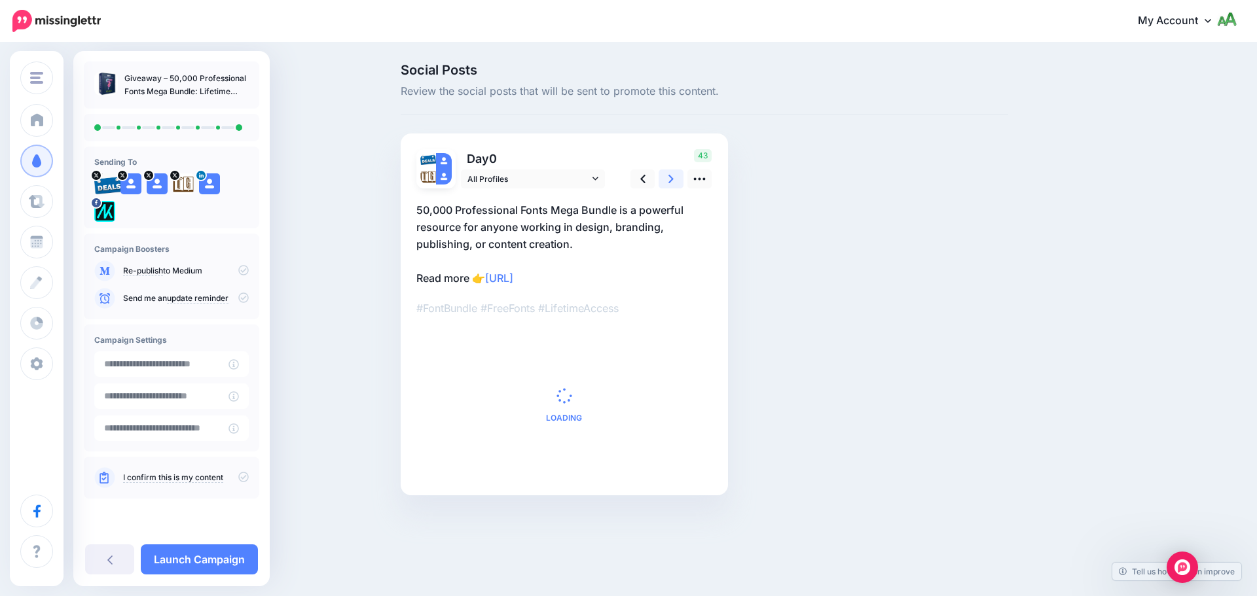
click at [668, 182] on link at bounding box center [671, 179] width 25 height 19
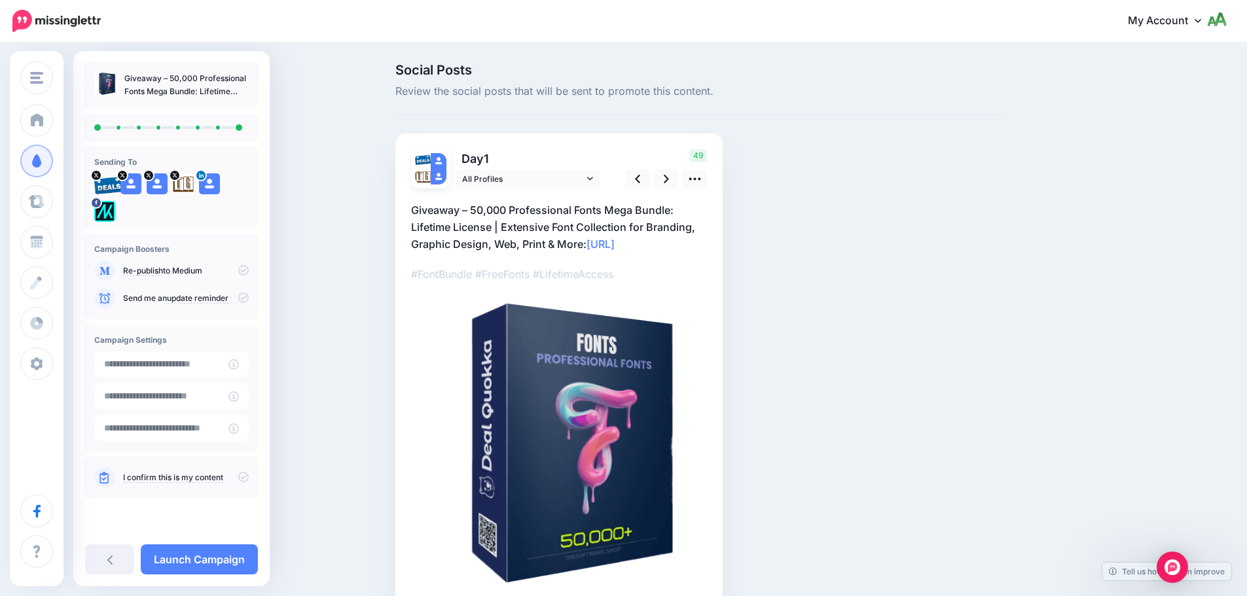
click at [246, 298] on icon at bounding box center [243, 298] width 10 height 10
click at [247, 484] on div "I confirm this is my content" at bounding box center [171, 477] width 155 height 21
click at [247, 477] on icon at bounding box center [243, 477] width 10 height 10
click at [236, 563] on link "Launch Campaign" at bounding box center [199, 560] width 117 height 30
